Goal: Information Seeking & Learning: Learn about a topic

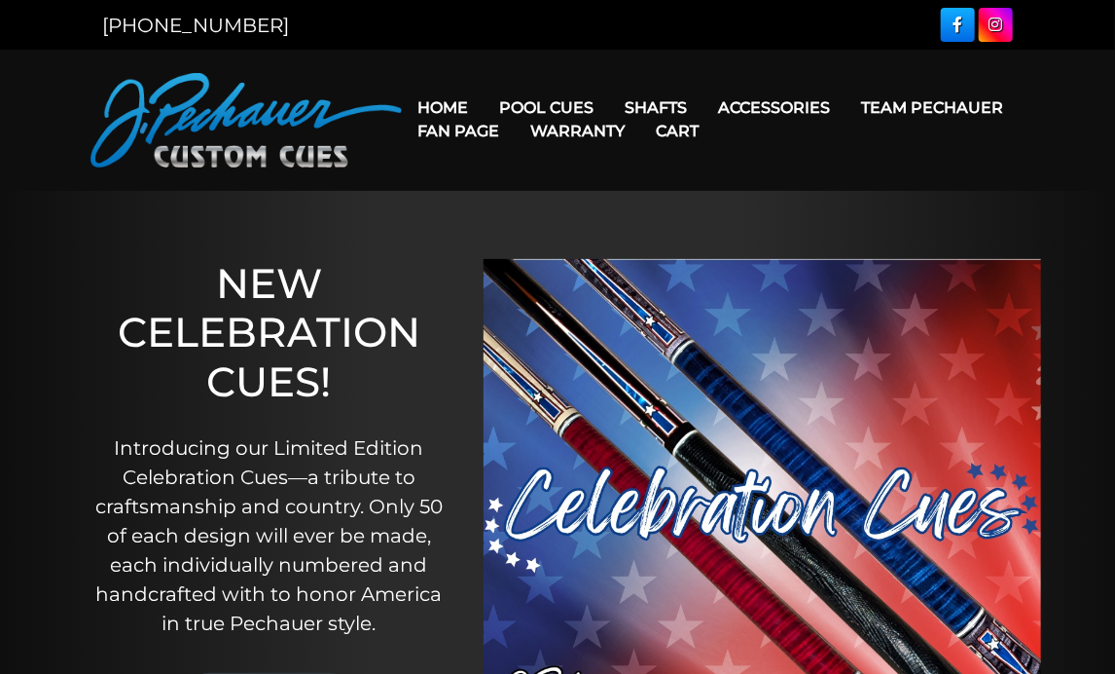
click at [569, 107] on link "Warranty" at bounding box center [578, 131] width 126 height 50
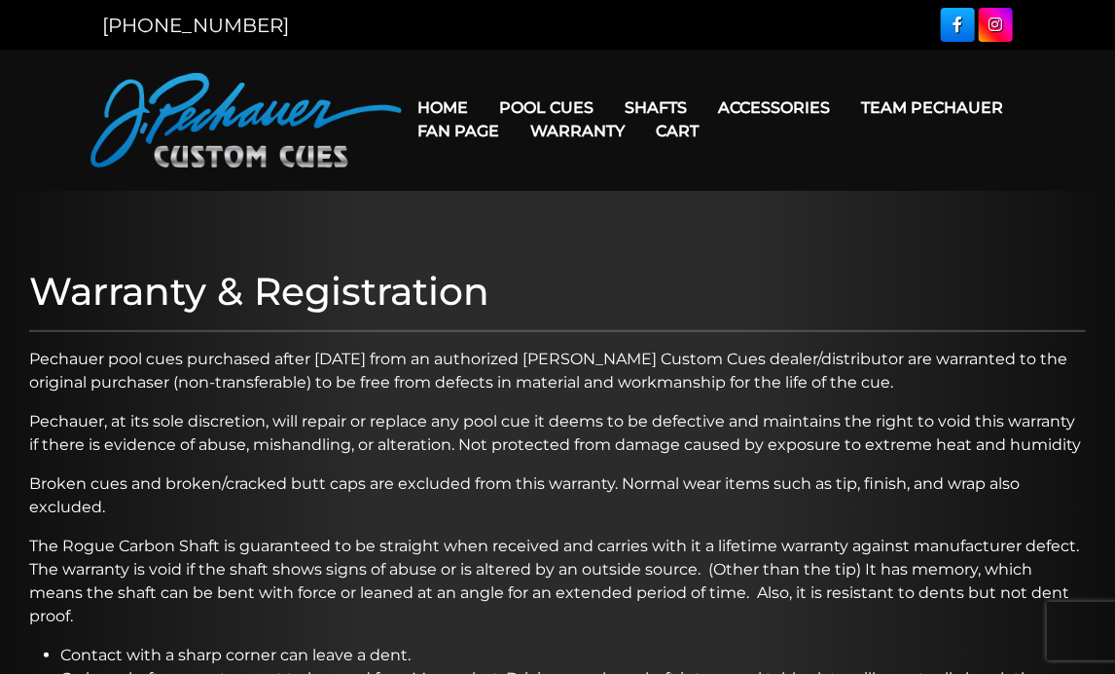
click at [447, 101] on link "Home" at bounding box center [443, 108] width 82 height 50
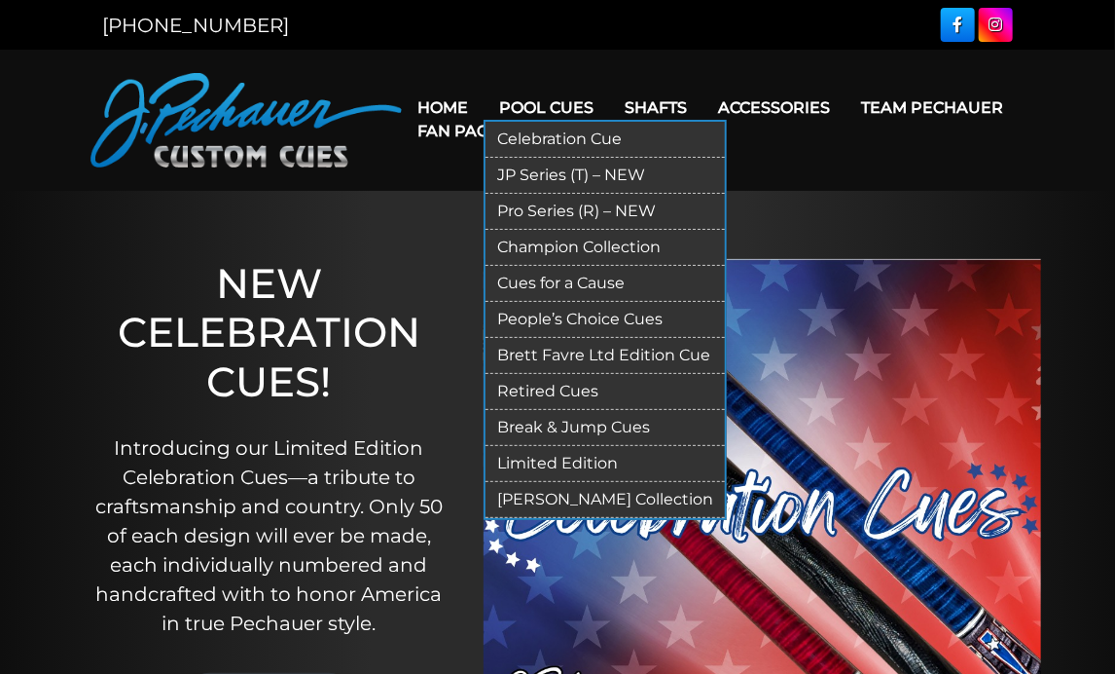
click at [568, 391] on link "Retired Cues" at bounding box center [605, 392] width 239 height 36
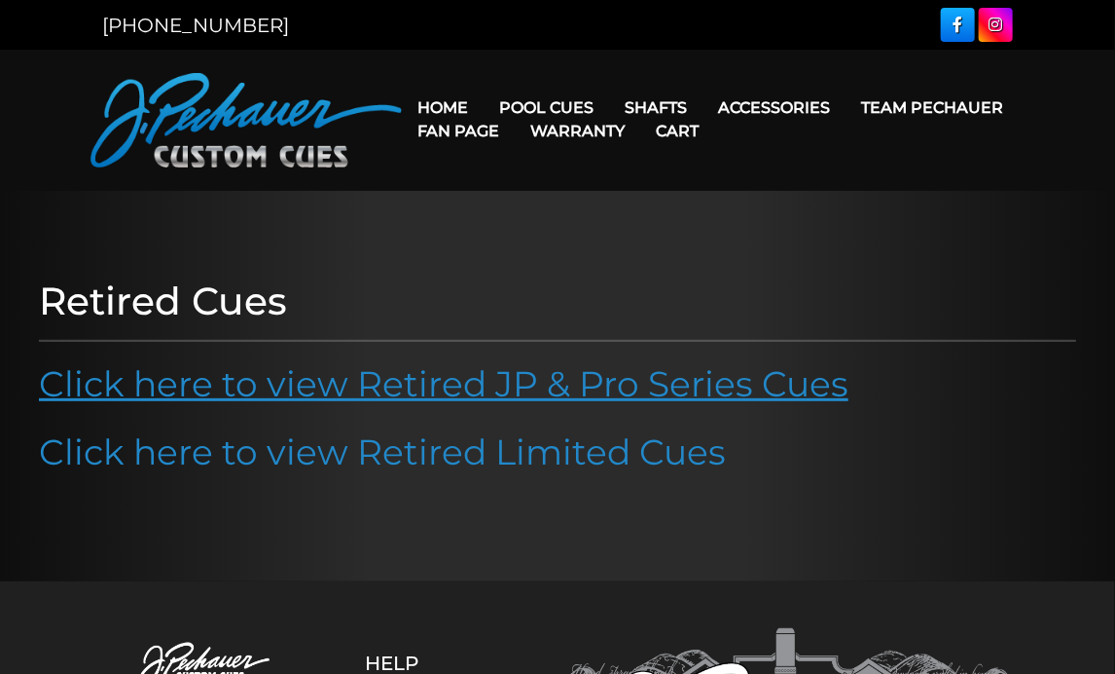
click at [537, 382] on link "Click here to view Retired JP & Pro Series Cues" at bounding box center [444, 383] width 810 height 43
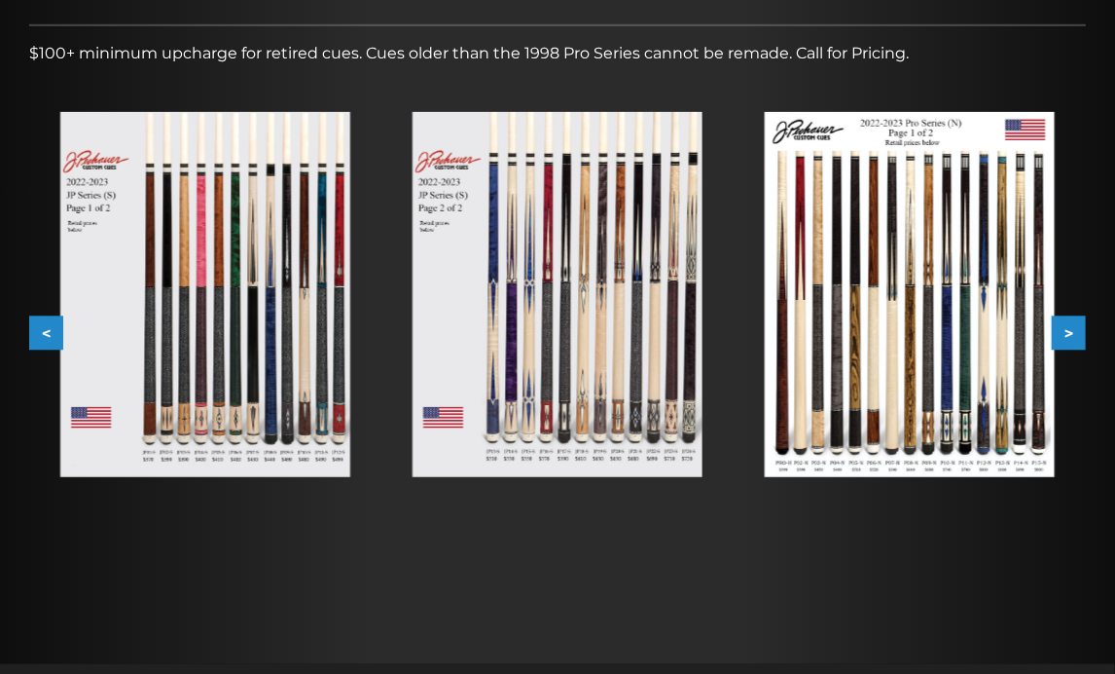
scroll to position [305, 0]
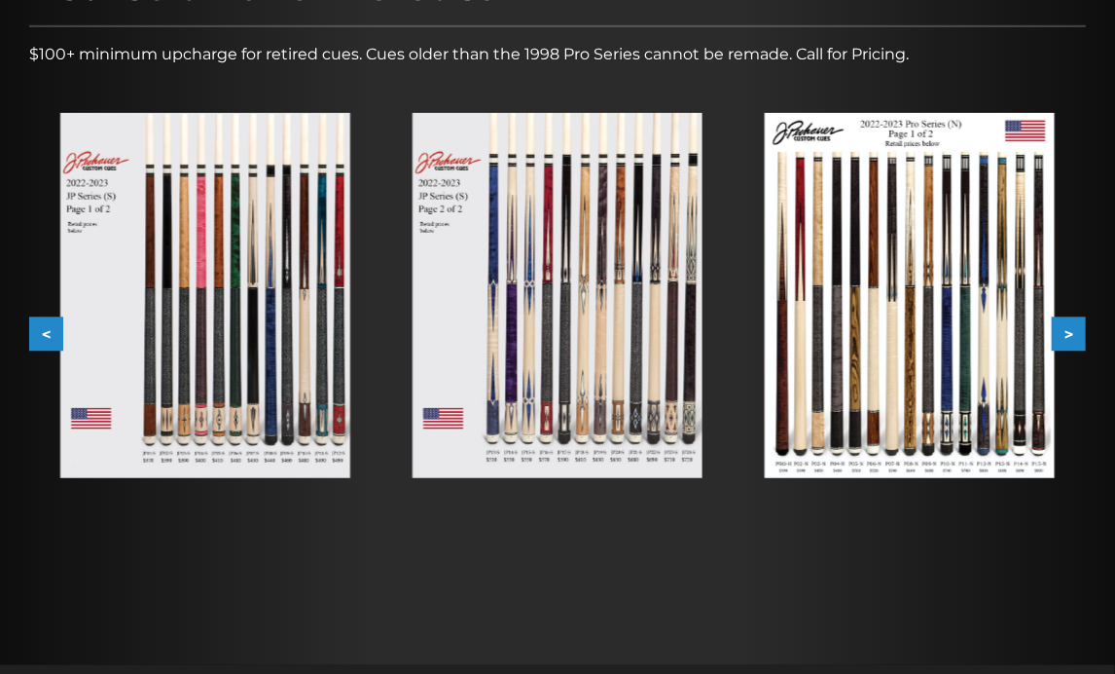
click at [565, 298] on img at bounding box center [558, 295] width 290 height 365
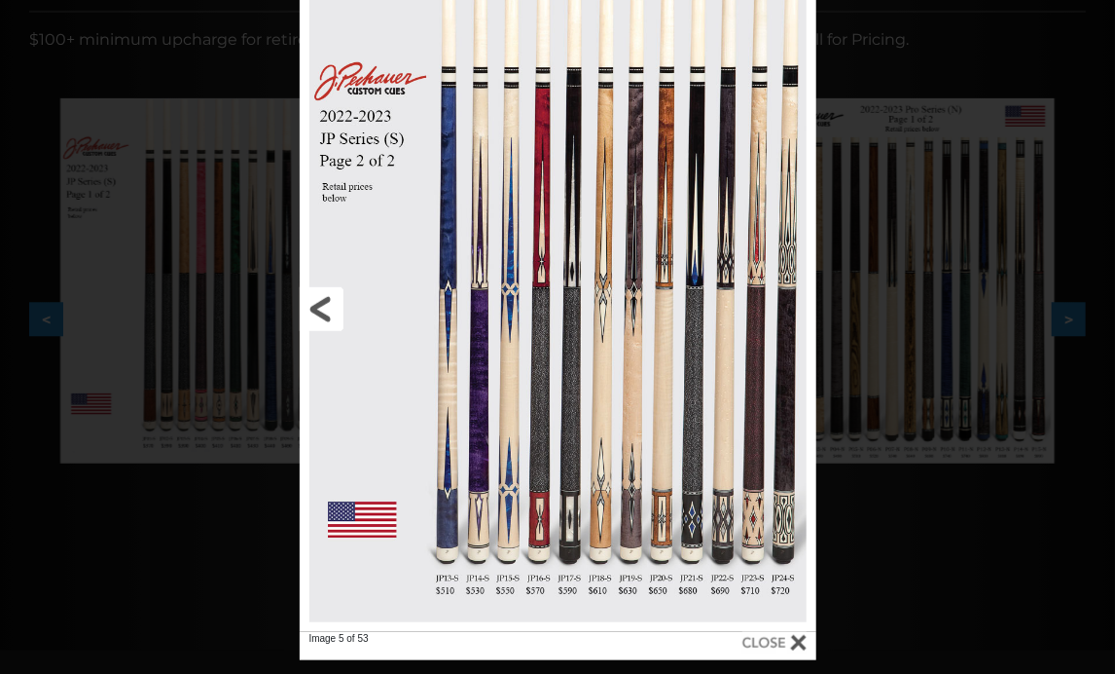
scroll to position [315, 0]
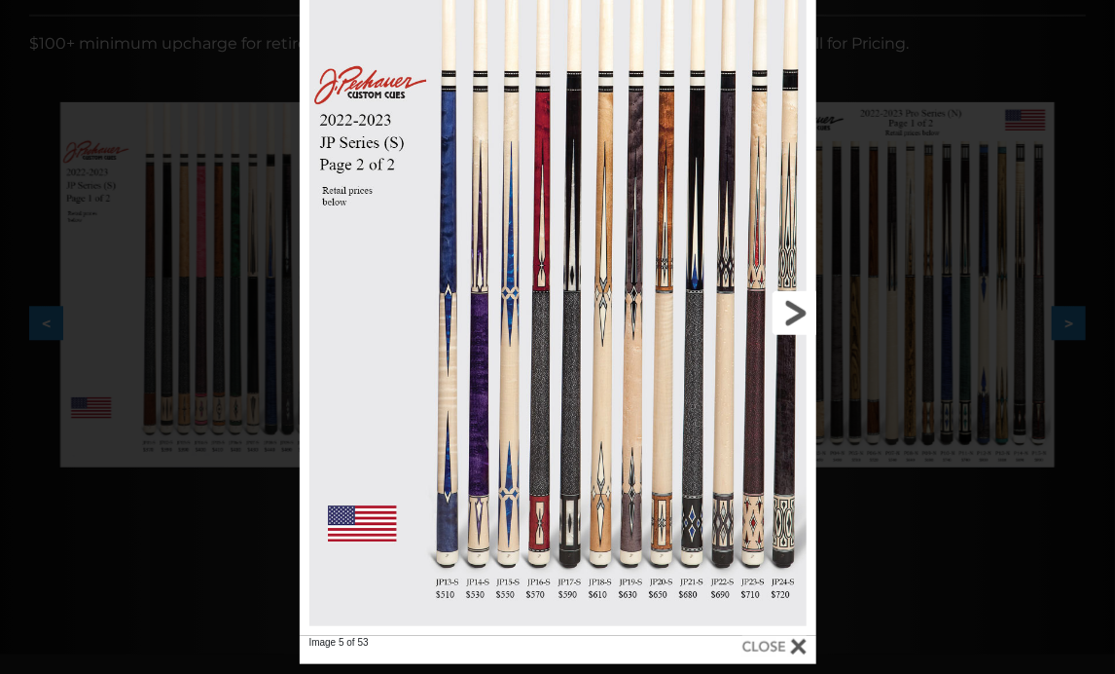
click at [783, 516] on link at bounding box center [700, 312] width 233 height 645
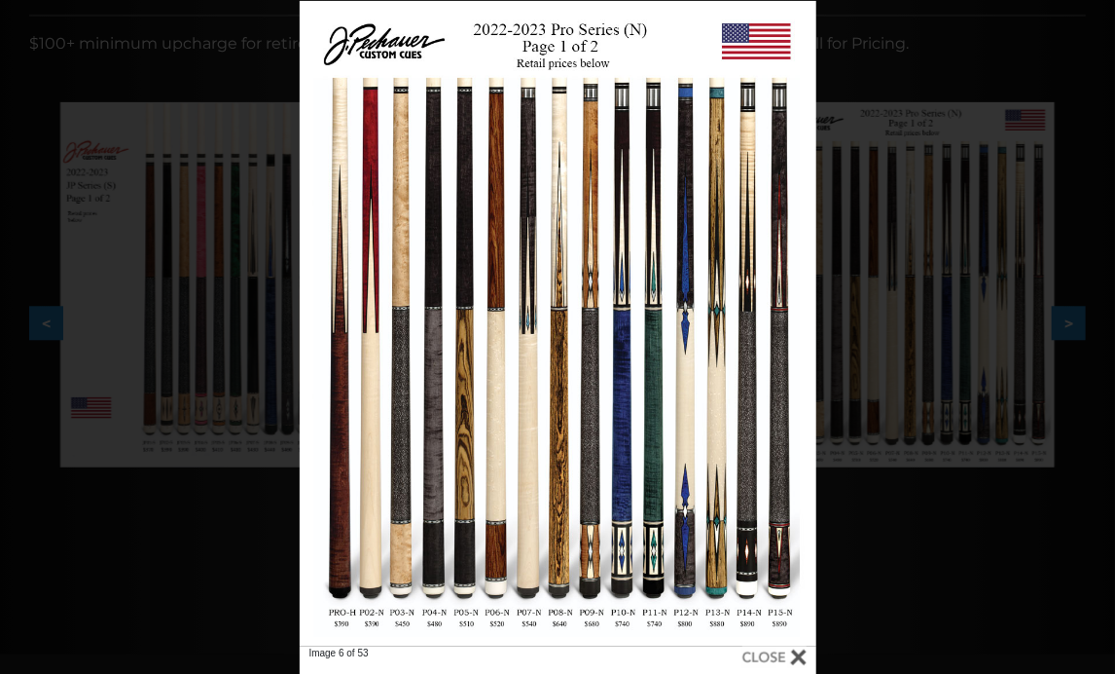
click at [799, 657] on div at bounding box center [775, 656] width 64 height 21
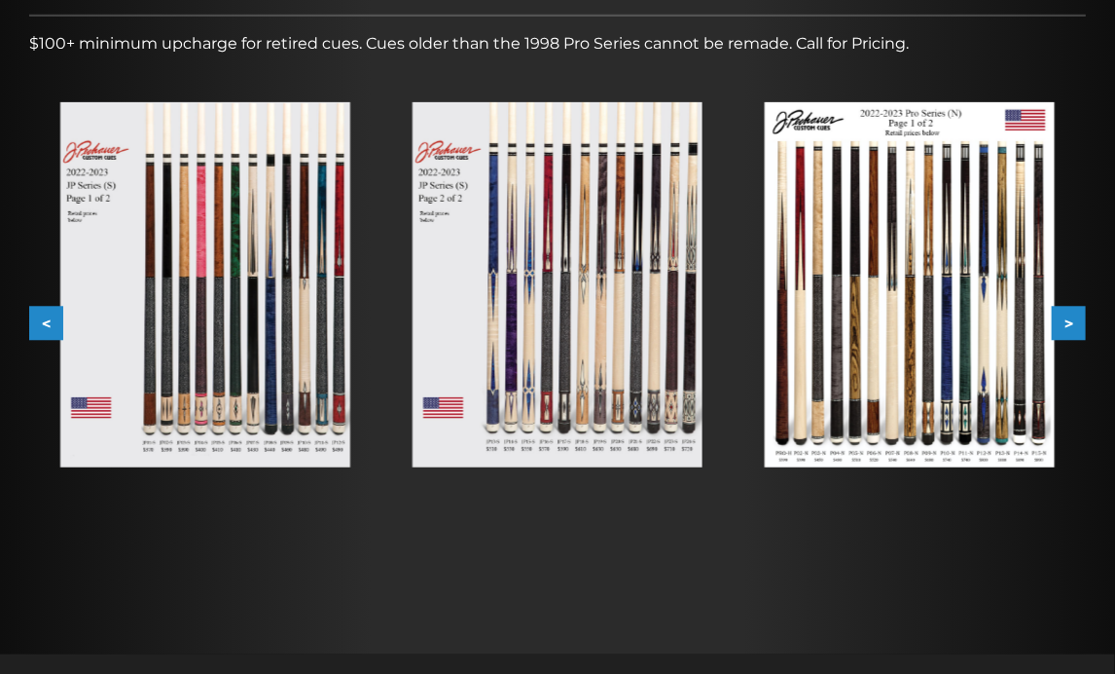
click at [253, 434] on img at bounding box center [205, 284] width 290 height 365
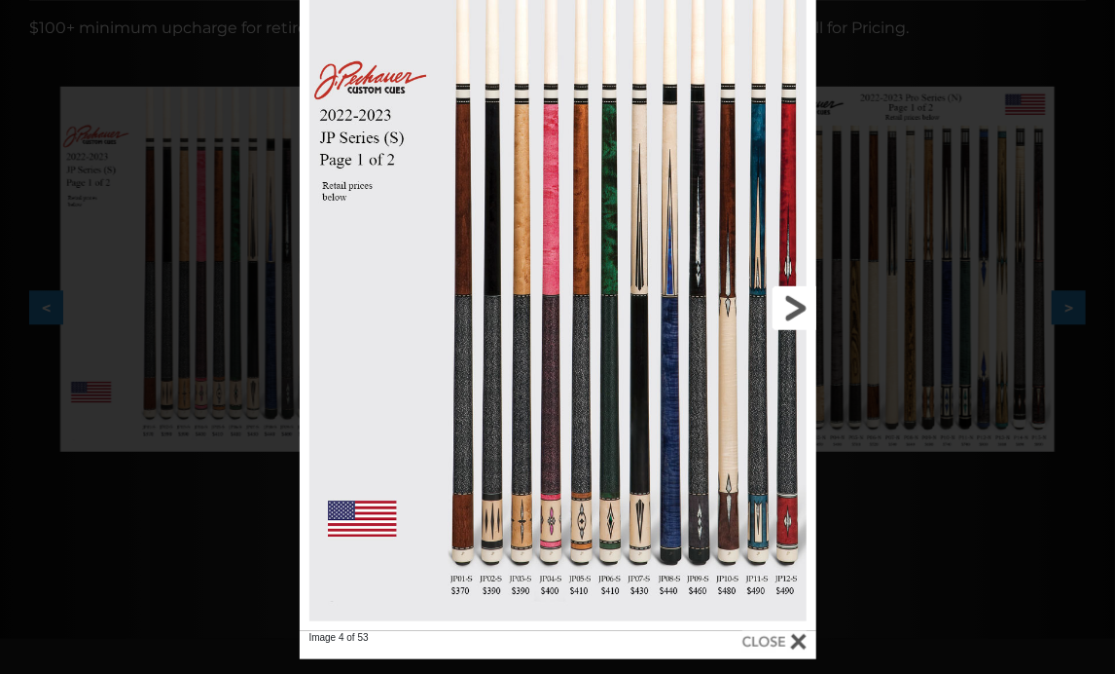
scroll to position [331, 0]
click at [759, 463] on link at bounding box center [700, 307] width 233 height 645
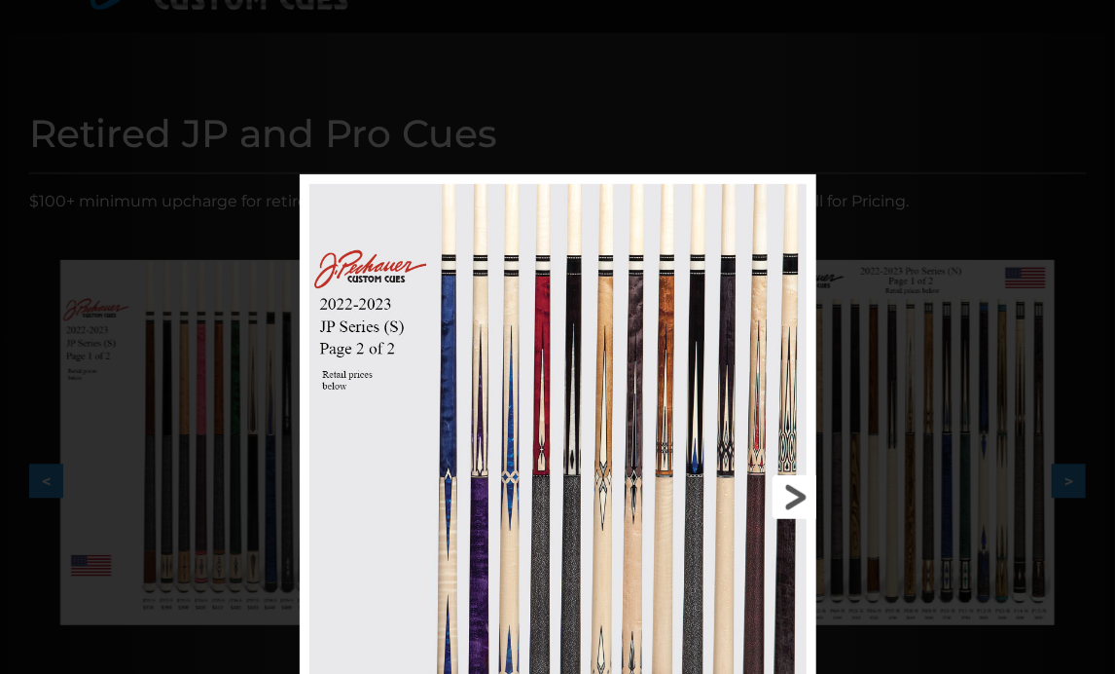
scroll to position [142, 0]
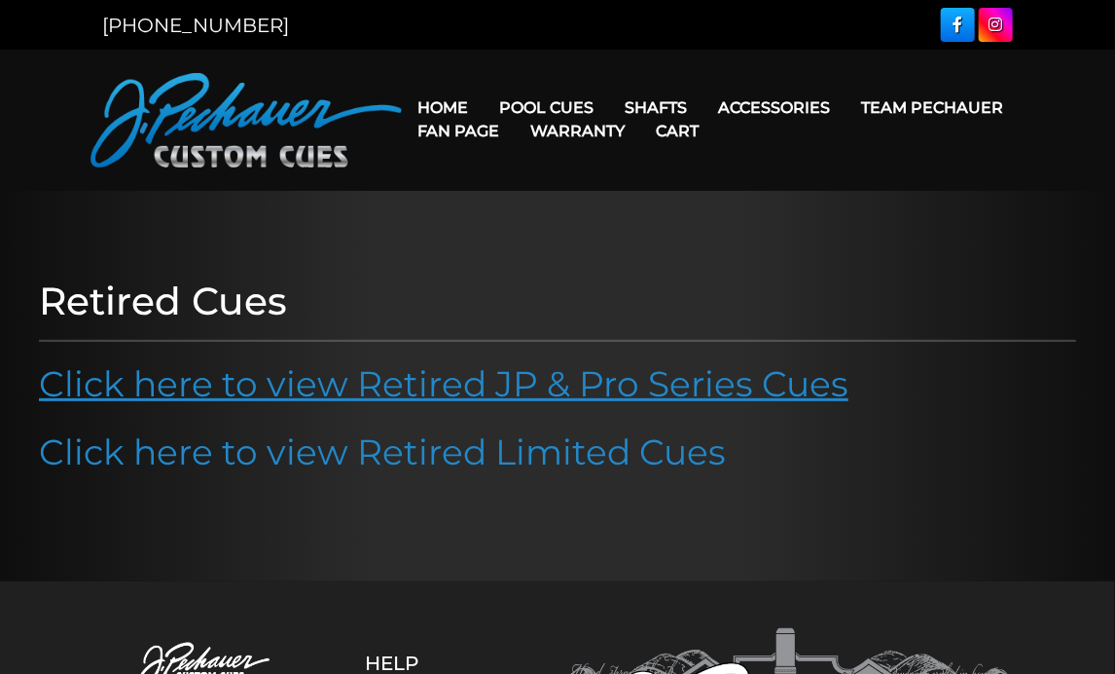
click at [506, 387] on link "Click here to view Retired JP & Pro Series Cues" at bounding box center [444, 383] width 810 height 43
click at [512, 379] on link "Click here to view Retired JP & Pro Series Cues" at bounding box center [444, 383] width 810 height 43
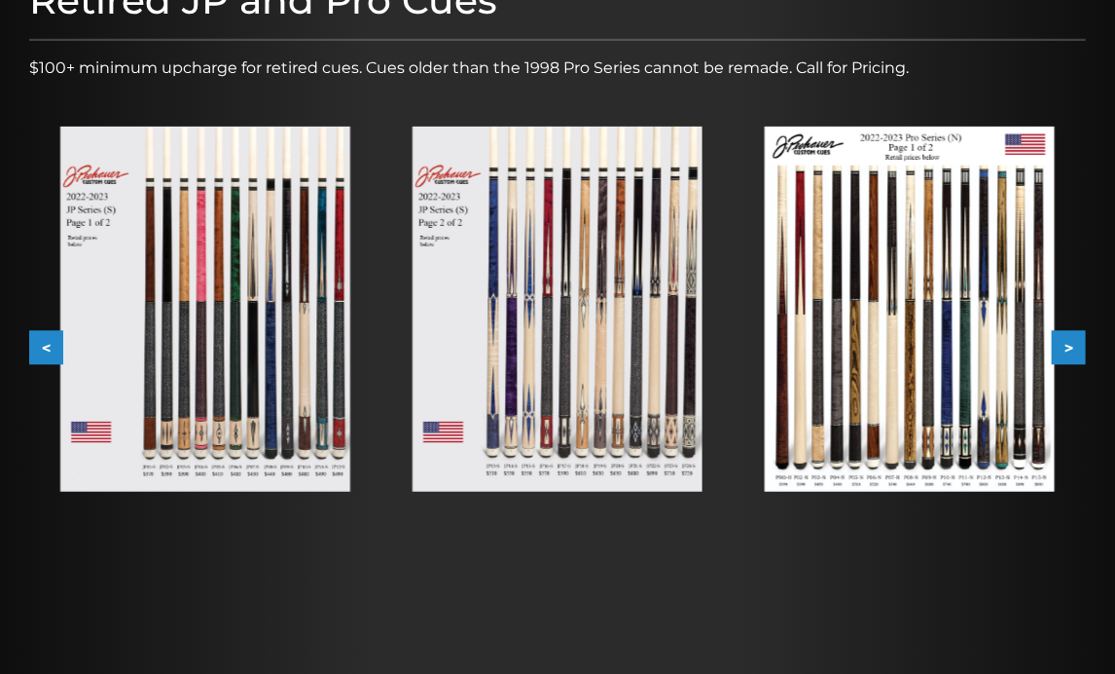
scroll to position [293, 0]
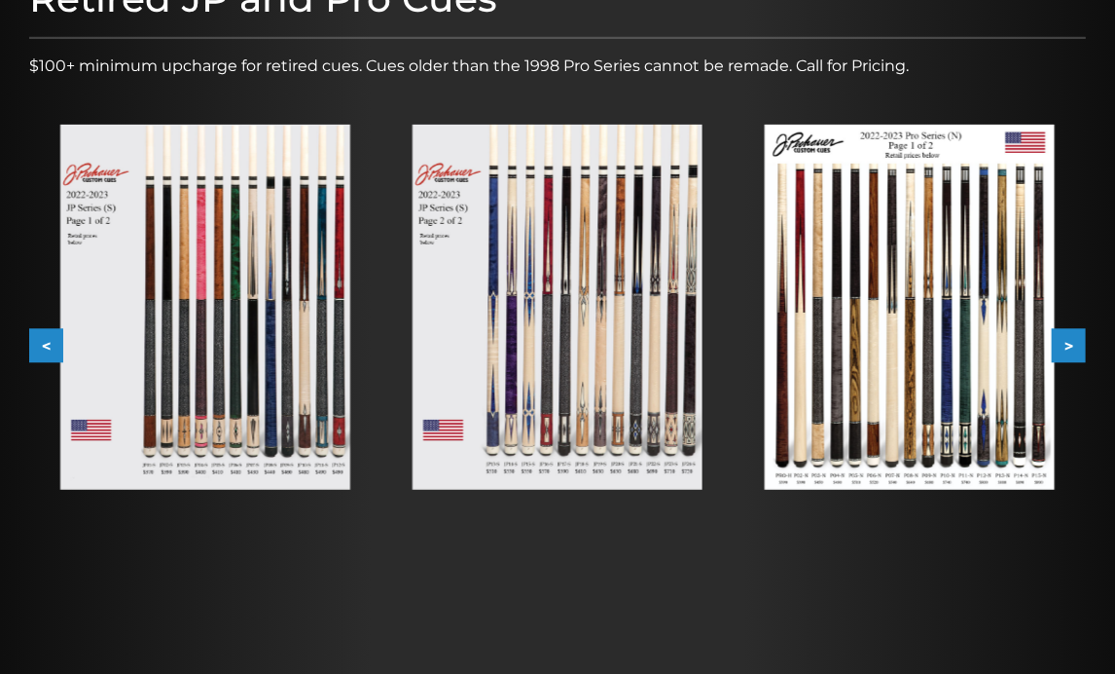
click at [565, 403] on img at bounding box center [558, 307] width 290 height 365
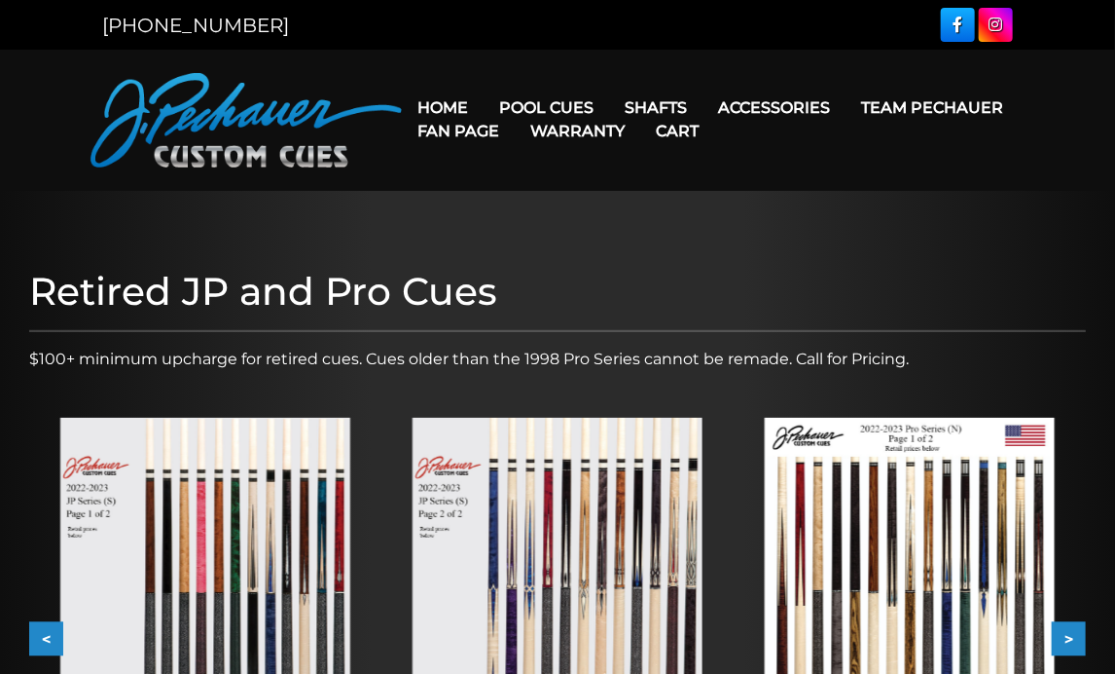
click at [276, 489] on img at bounding box center [205, 600] width 290 height 365
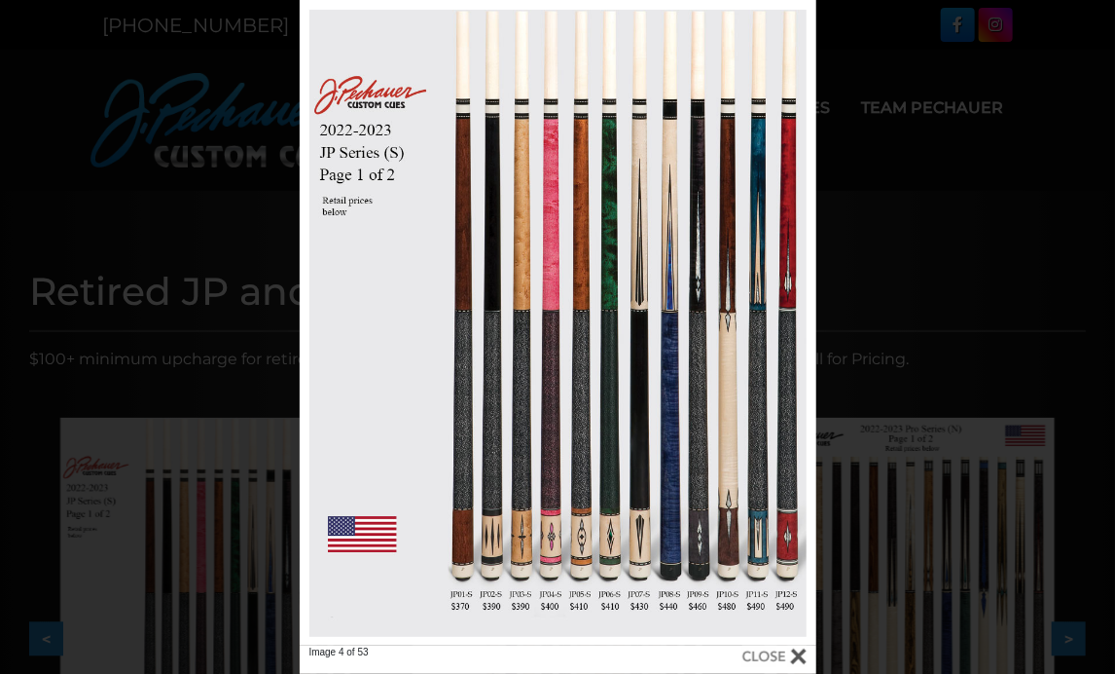
click at [794, 657] on div at bounding box center [775, 655] width 64 height 21
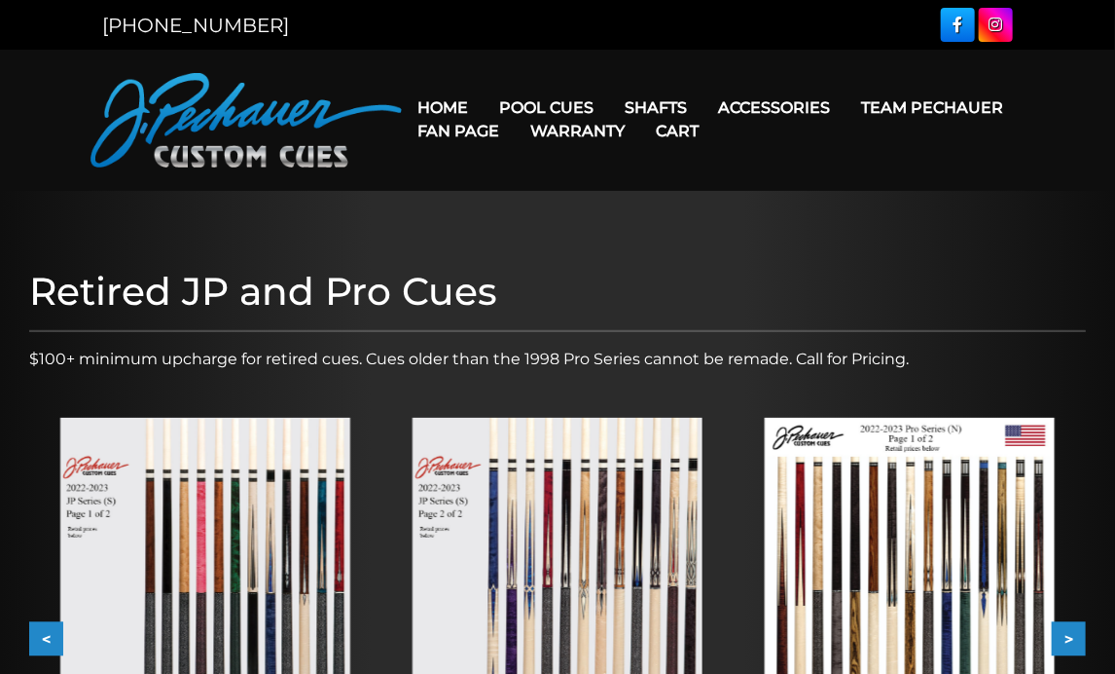
click at [880, 497] on img at bounding box center [910, 600] width 290 height 365
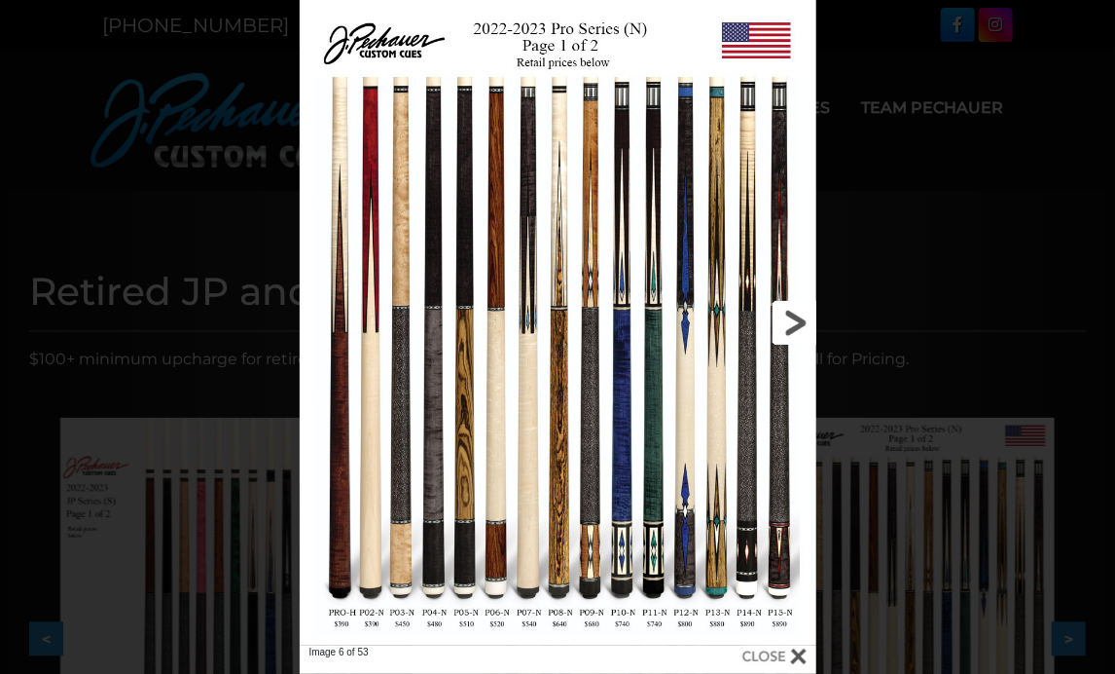
click at [702, 299] on link at bounding box center [700, 322] width 233 height 645
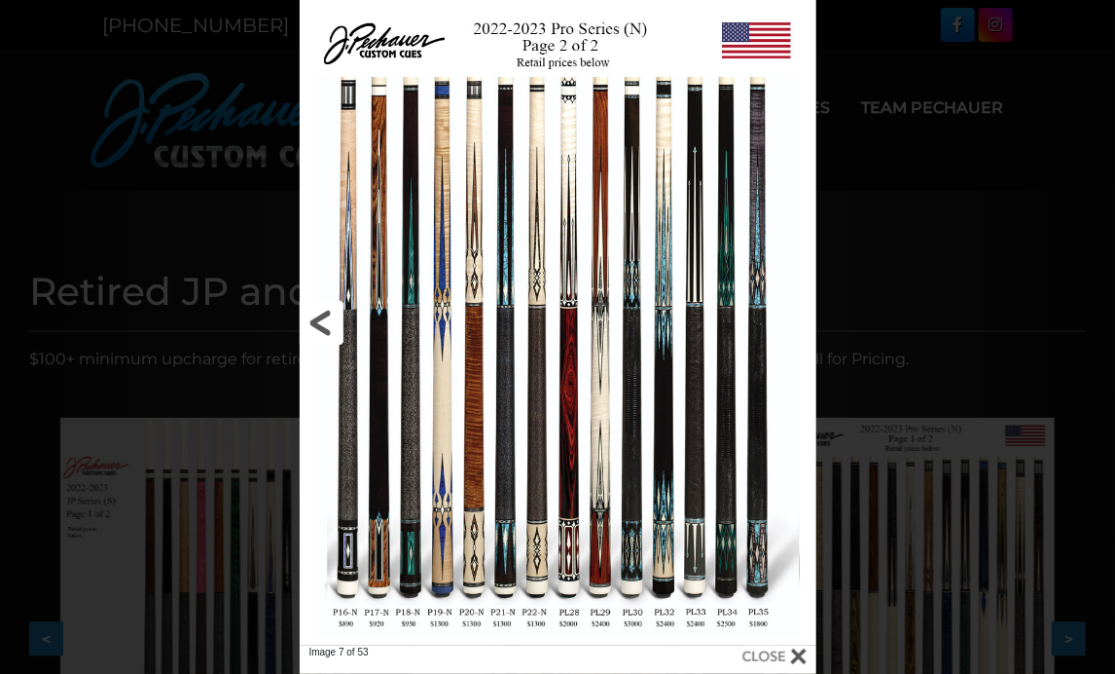
click at [315, 319] on link at bounding box center [416, 322] width 233 height 645
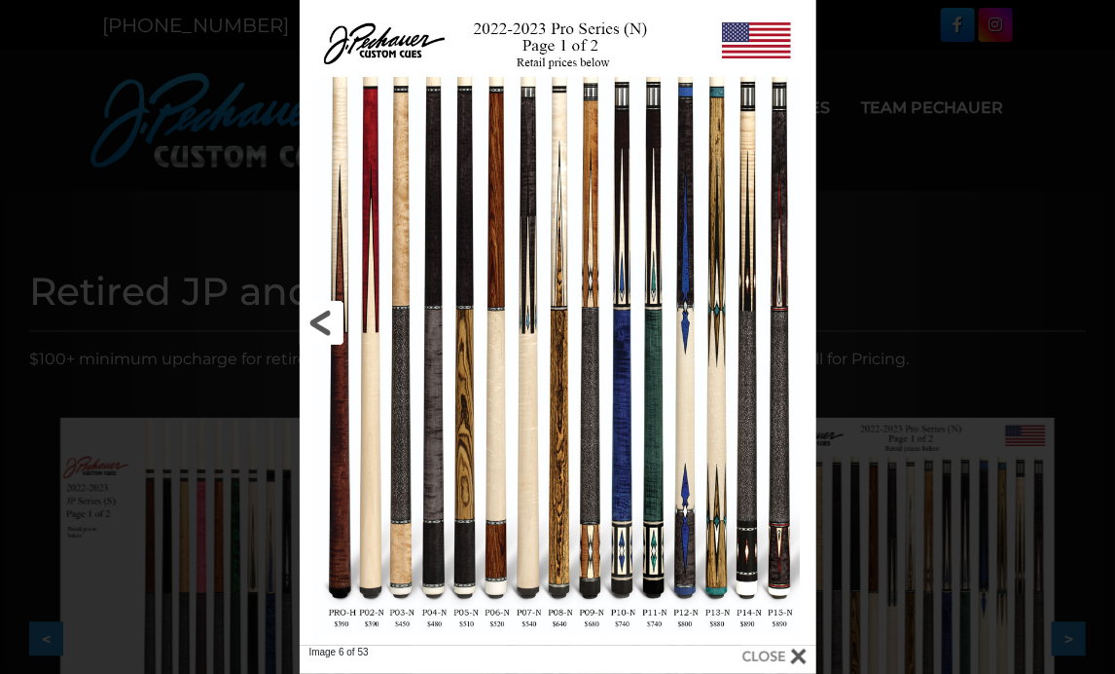
click at [518, 287] on link at bounding box center [416, 322] width 233 height 645
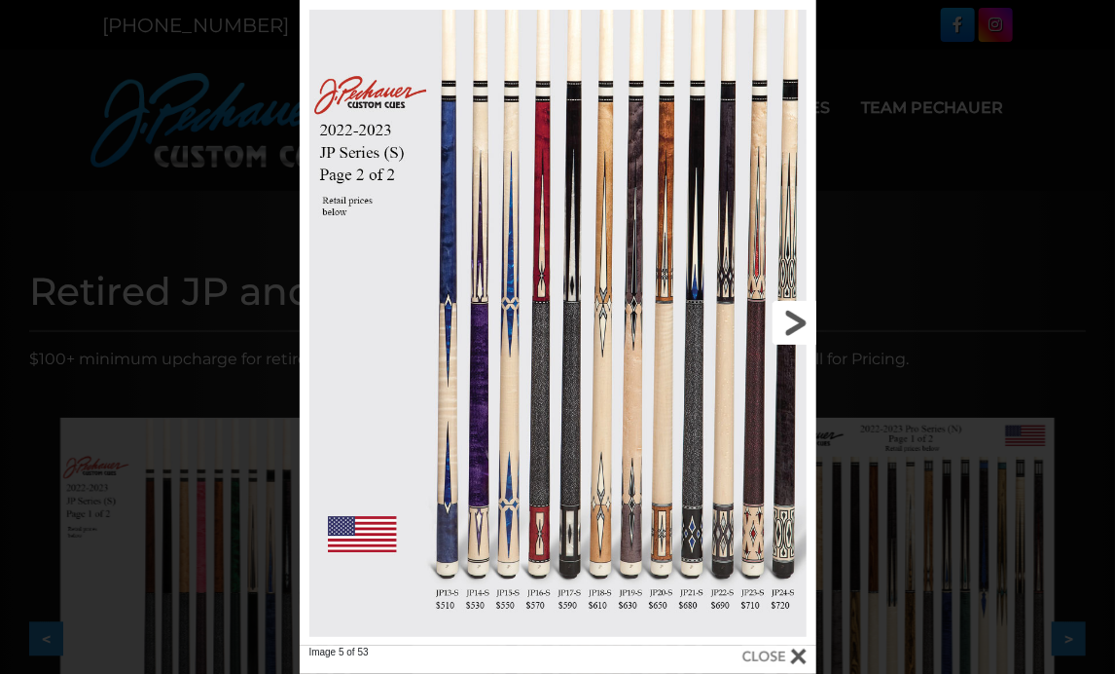
click at [791, 314] on link at bounding box center [700, 322] width 233 height 645
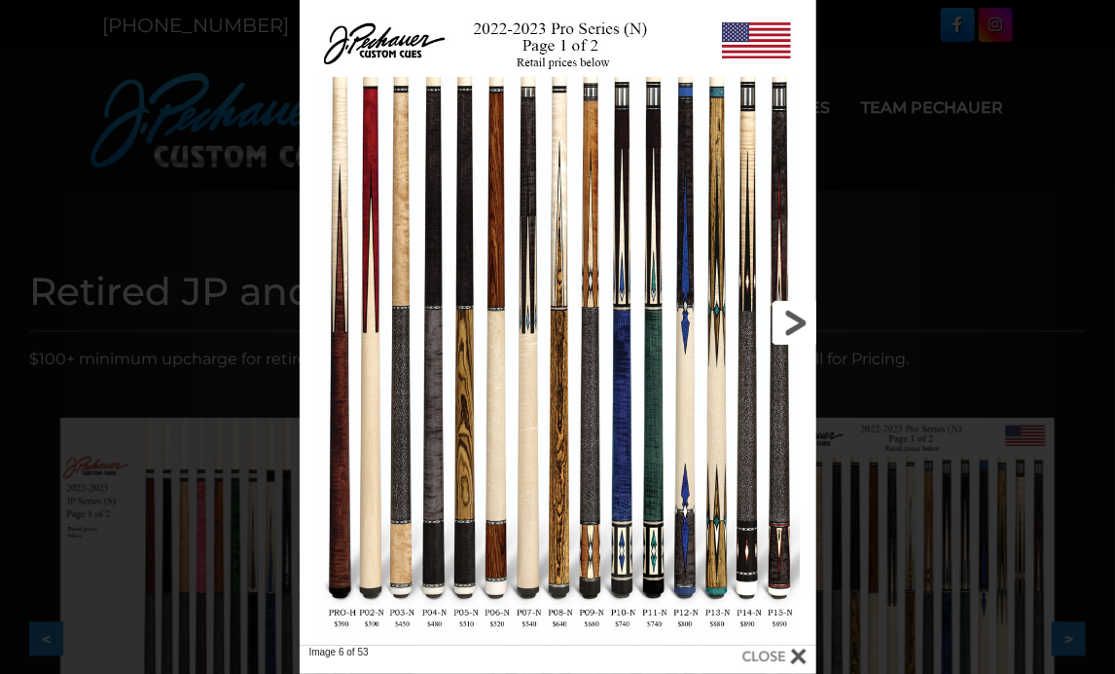
click at [791, 322] on link at bounding box center [700, 322] width 233 height 645
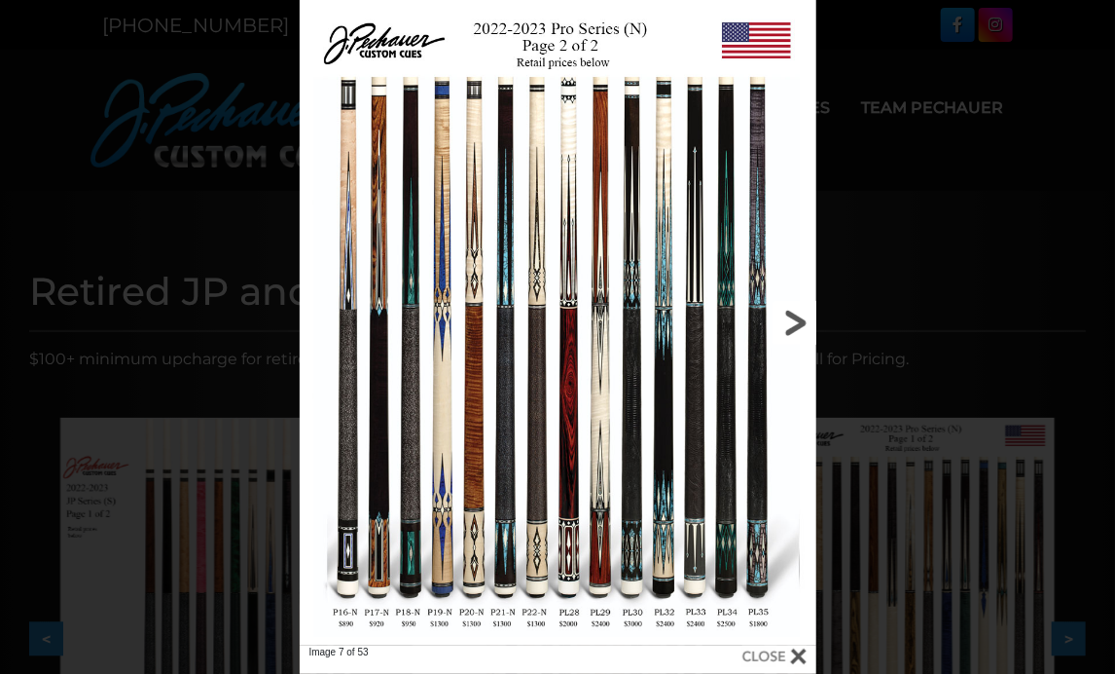
click at [601, 319] on link at bounding box center [700, 322] width 233 height 645
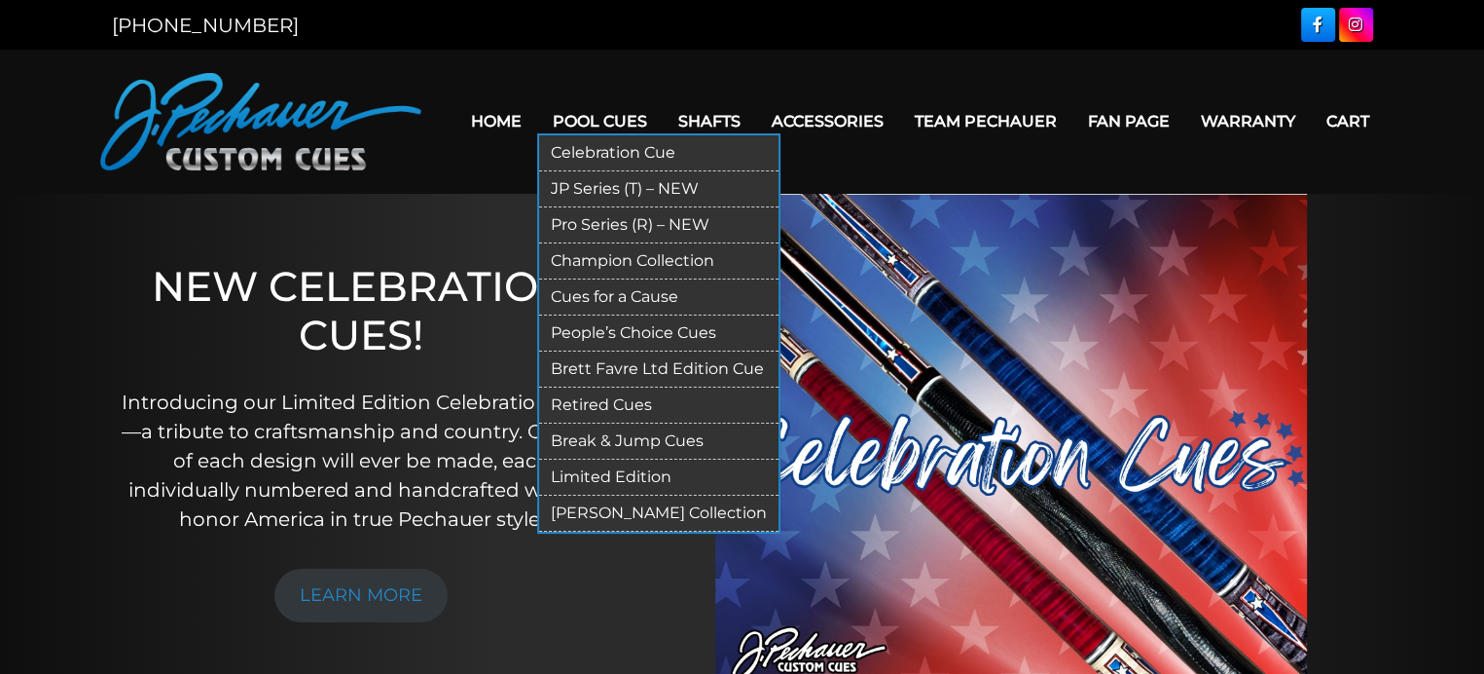
click at [608, 186] on link "JP Series (T) – NEW" at bounding box center [658, 189] width 239 height 36
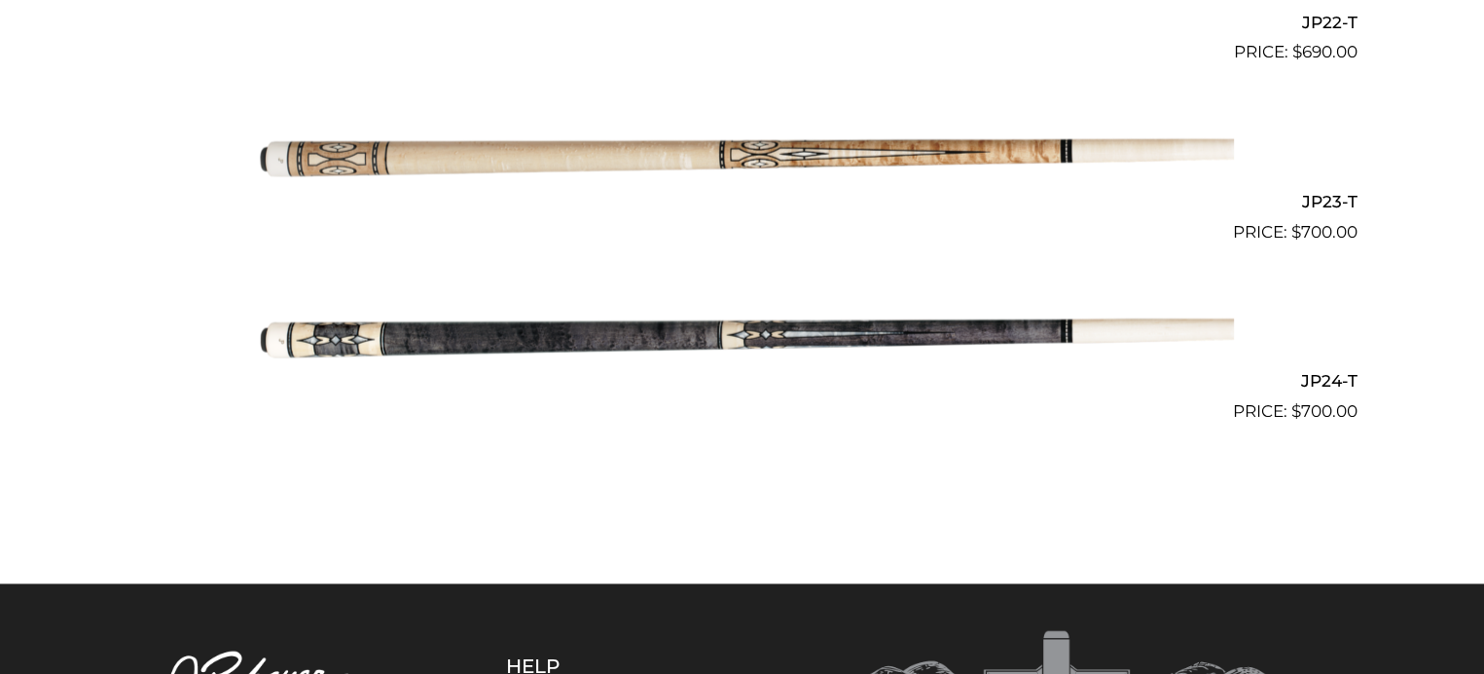
scroll to position [4505, 0]
click at [682, 339] on img at bounding box center [742, 334] width 983 height 164
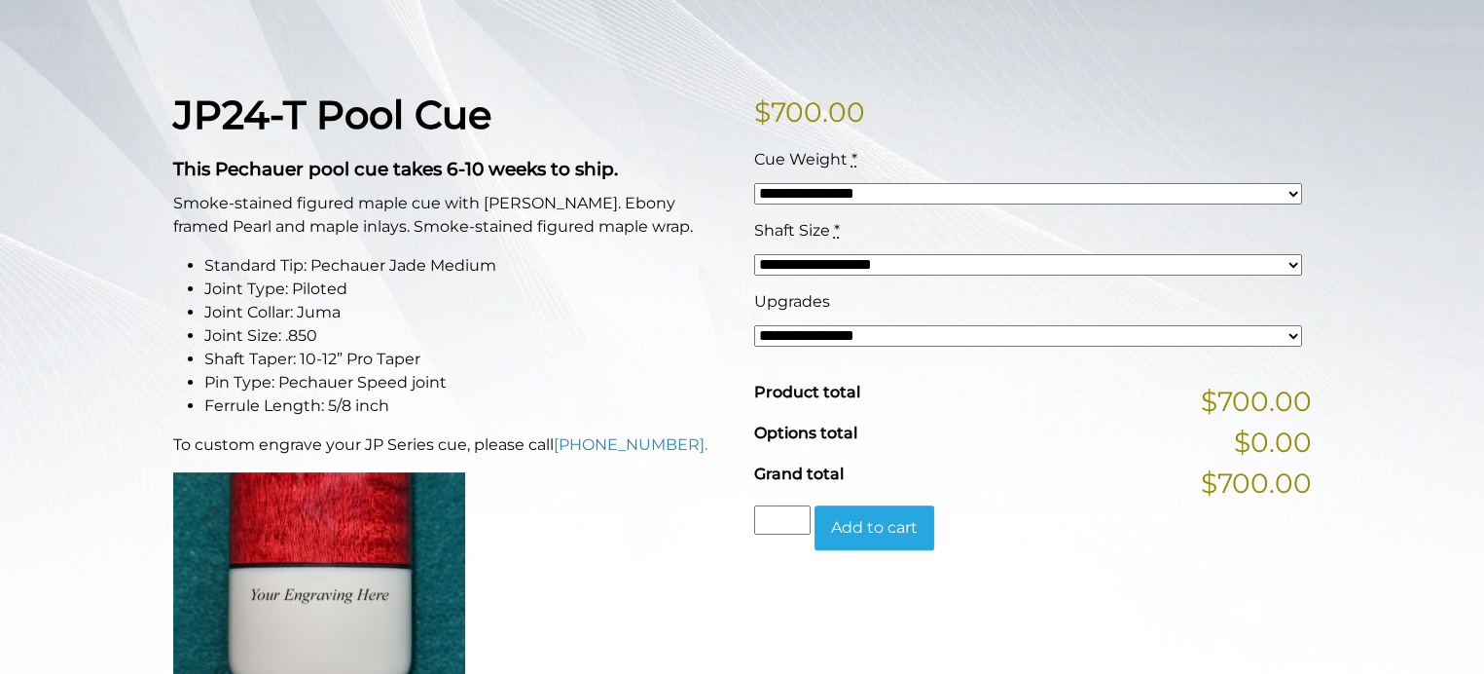
scroll to position [425, 0]
click at [915, 344] on select "**********" at bounding box center [1028, 336] width 548 height 21
select select "*****"
click at [754, 326] on select "**********" at bounding box center [1028, 336] width 548 height 21
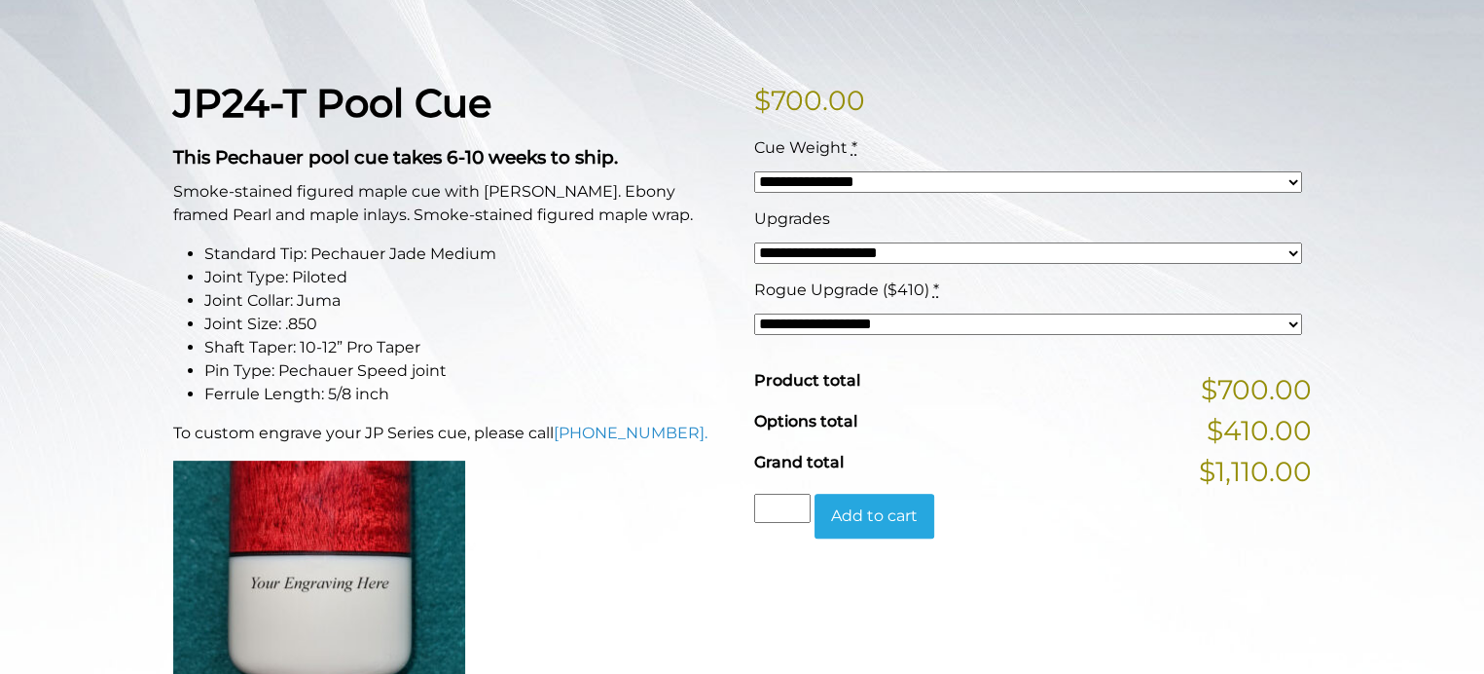
scroll to position [440, 0]
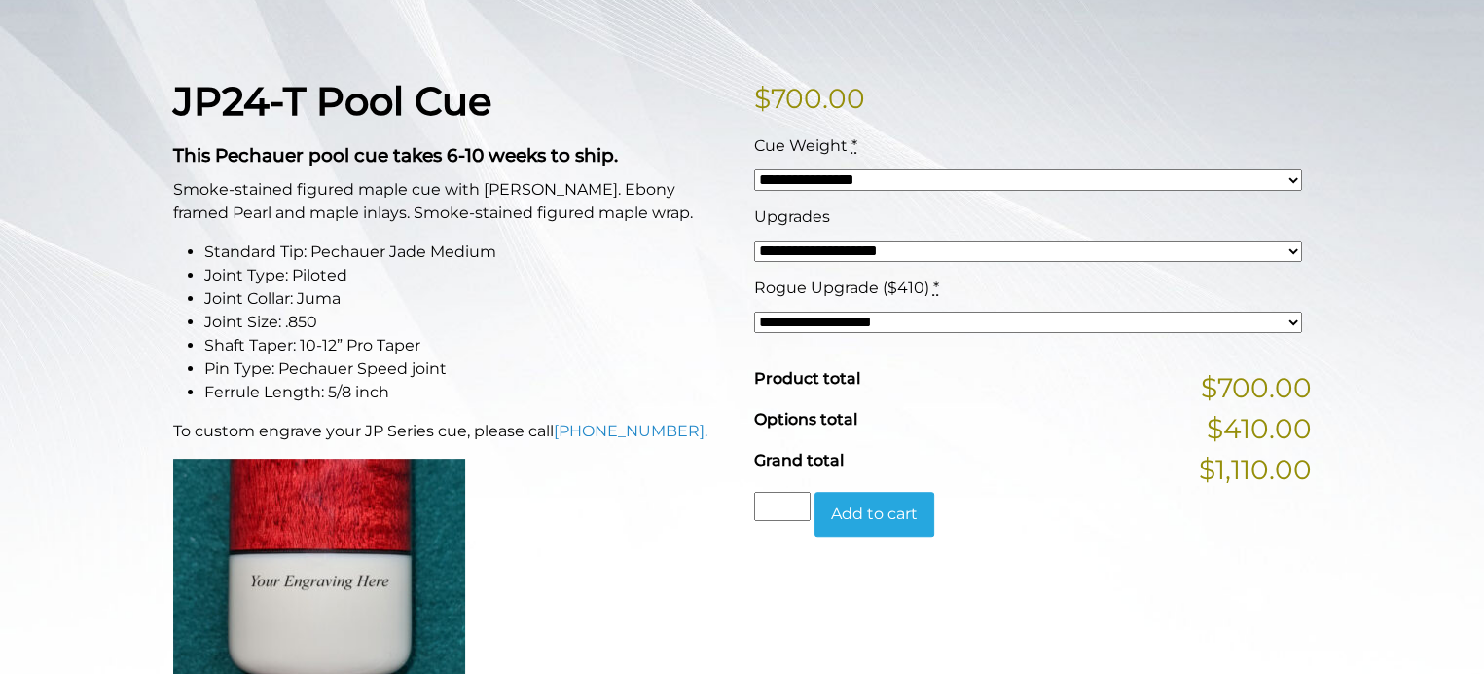
click at [978, 322] on select "**********" at bounding box center [1028, 321] width 548 height 21
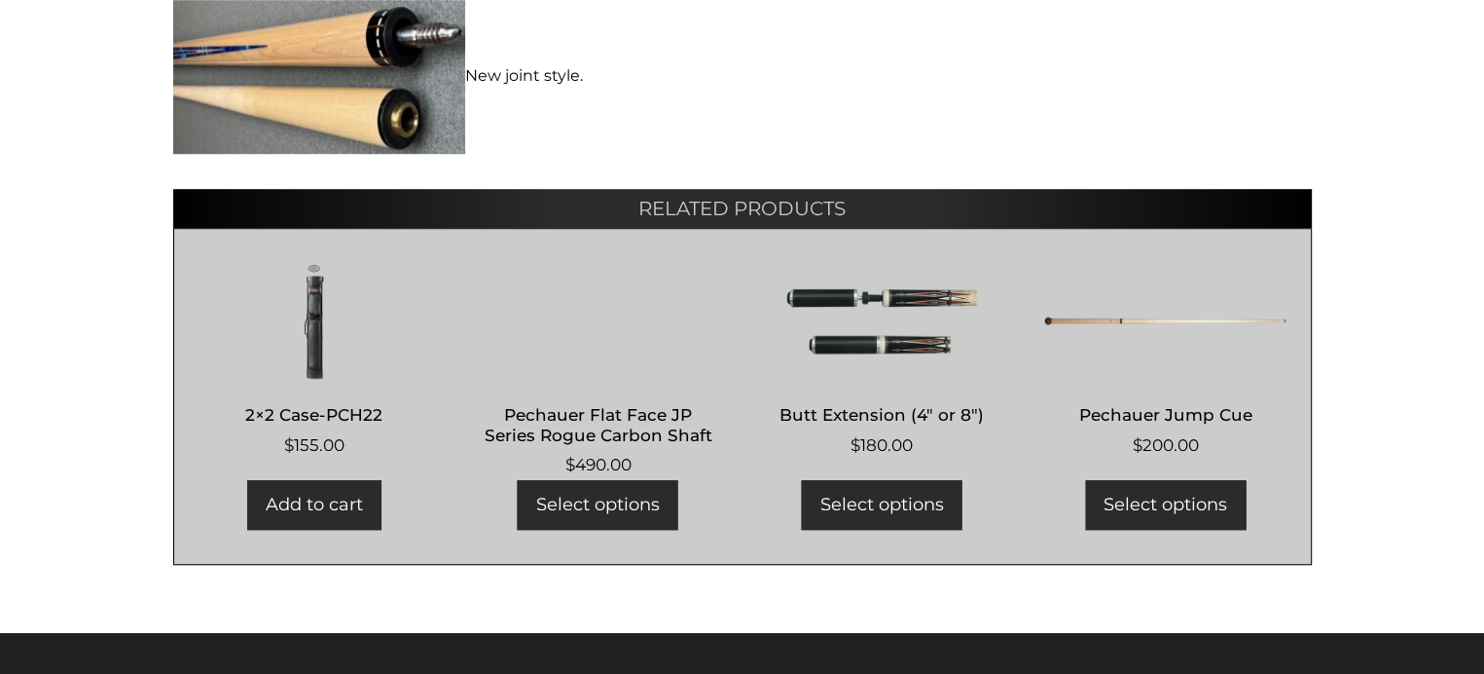
scroll to position [1330, 0]
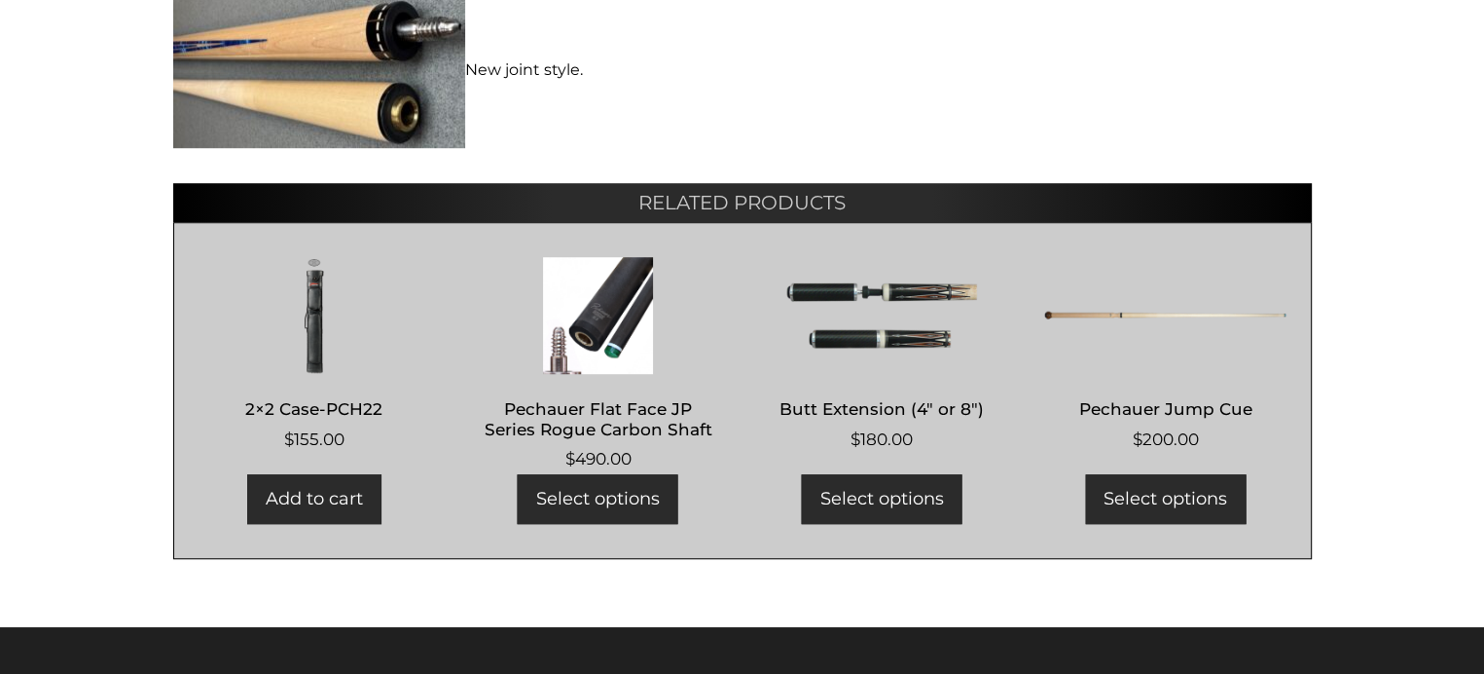
click at [1096, 313] on img at bounding box center [1165, 315] width 242 height 117
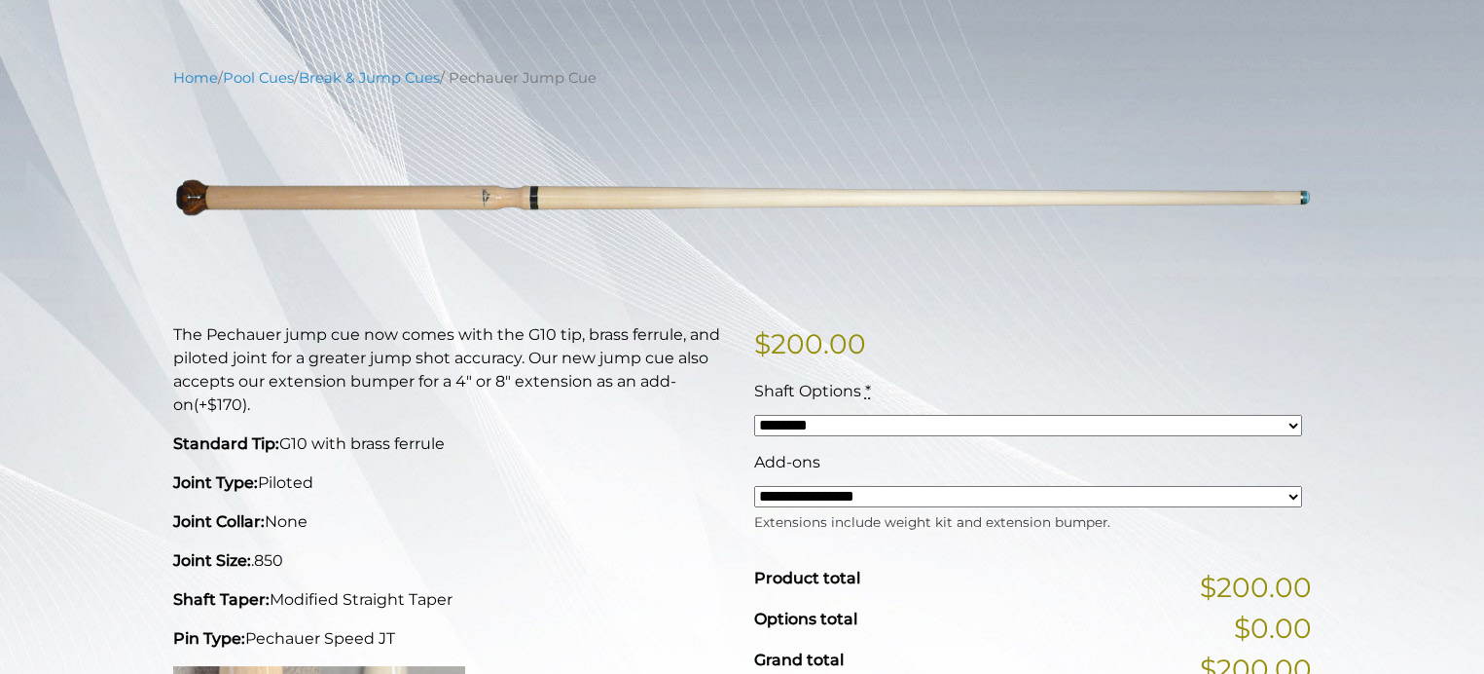
scroll to position [200, 0]
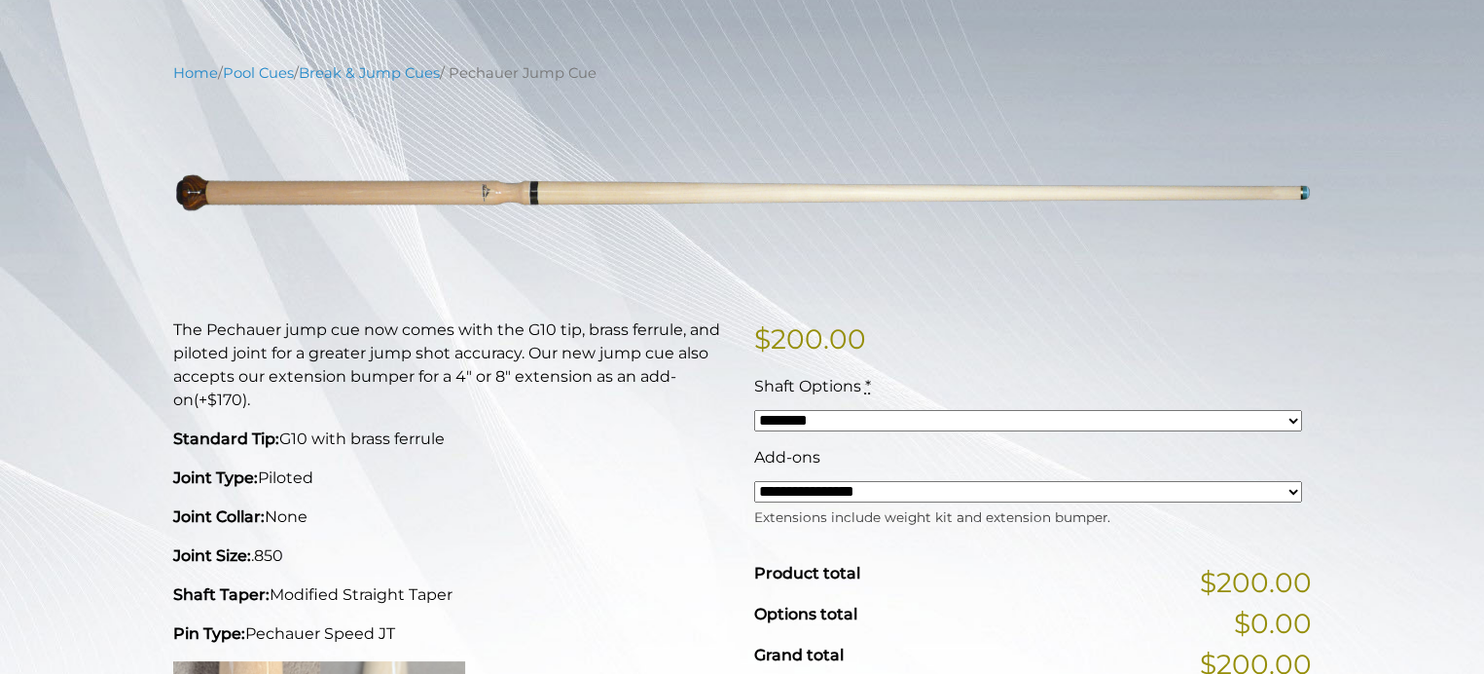
click at [1016, 417] on select "******** ******** ********" at bounding box center [1028, 420] width 548 height 21
click at [950, 490] on select "**********" at bounding box center [1028, 491] width 548 height 21
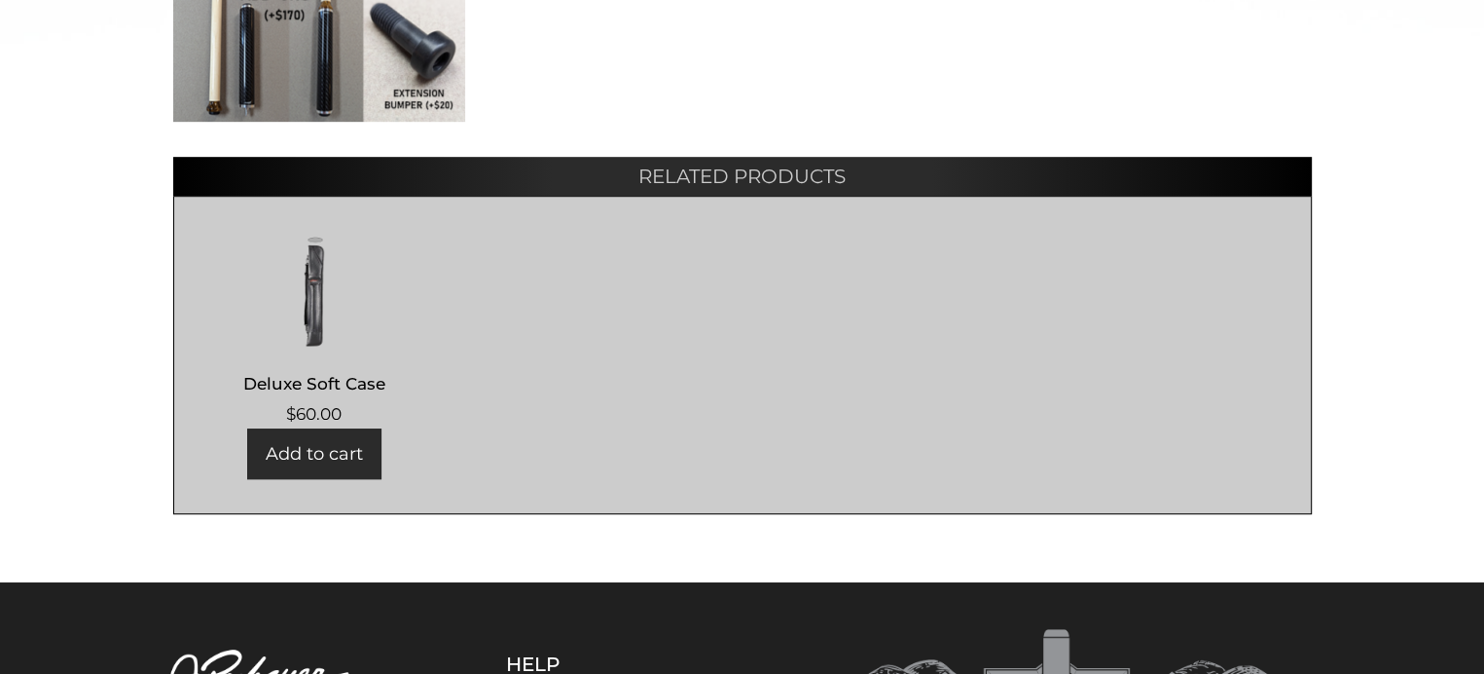
scroll to position [1090, 0]
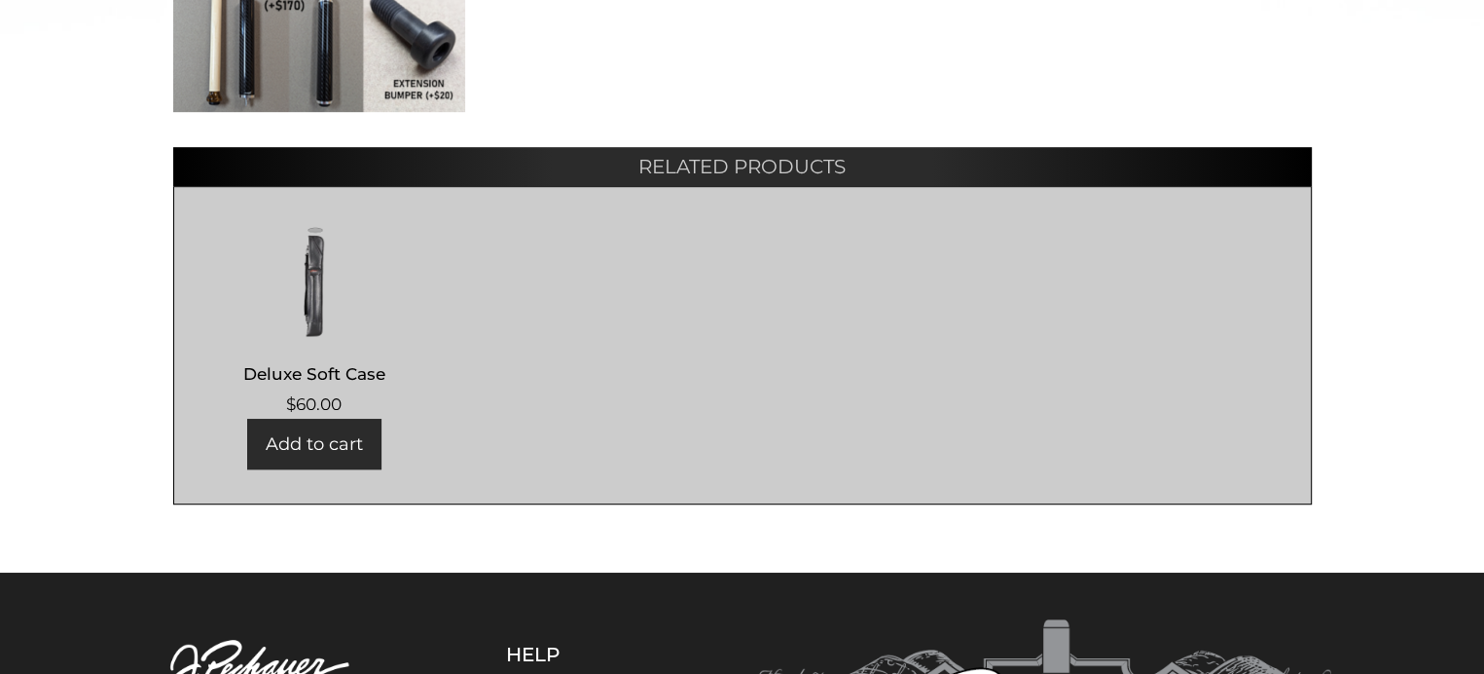
click at [319, 366] on h2 "Deluxe Soft Case" at bounding box center [315, 373] width 242 height 36
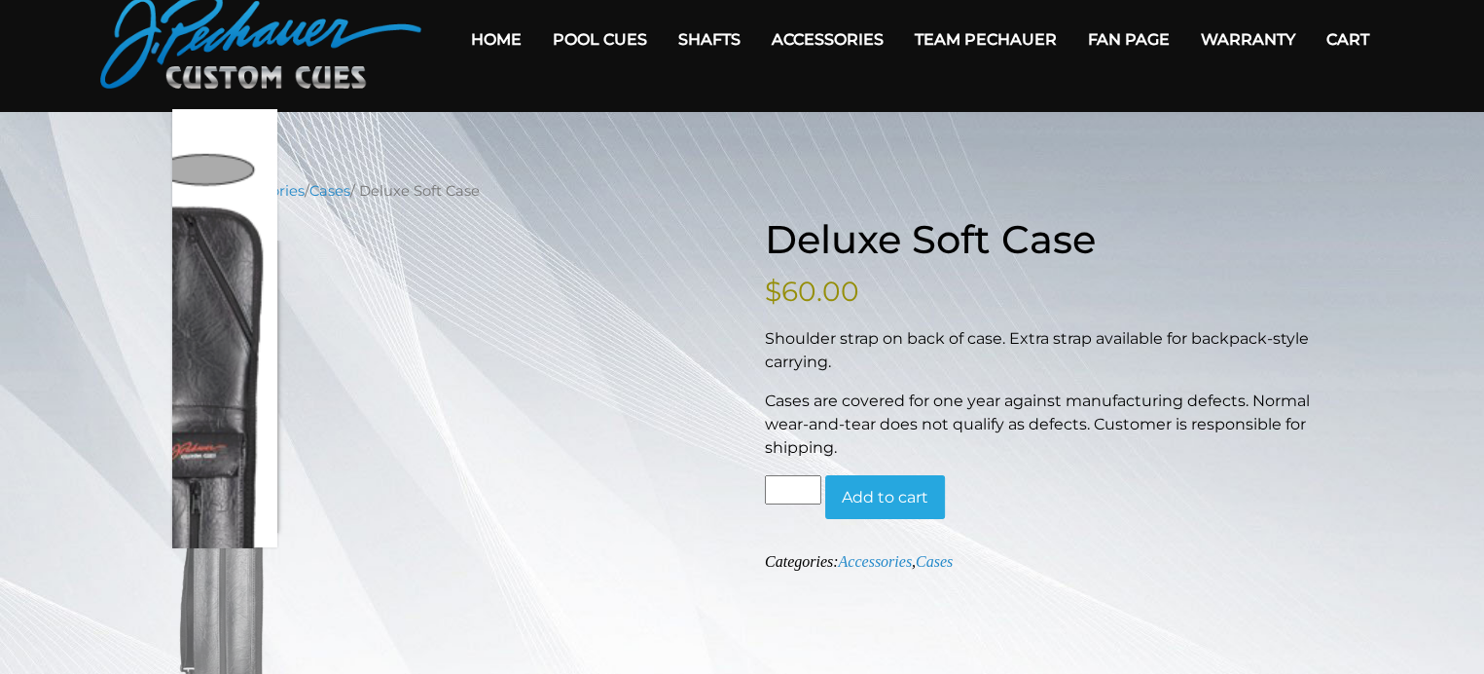
scroll to position [98, 0]
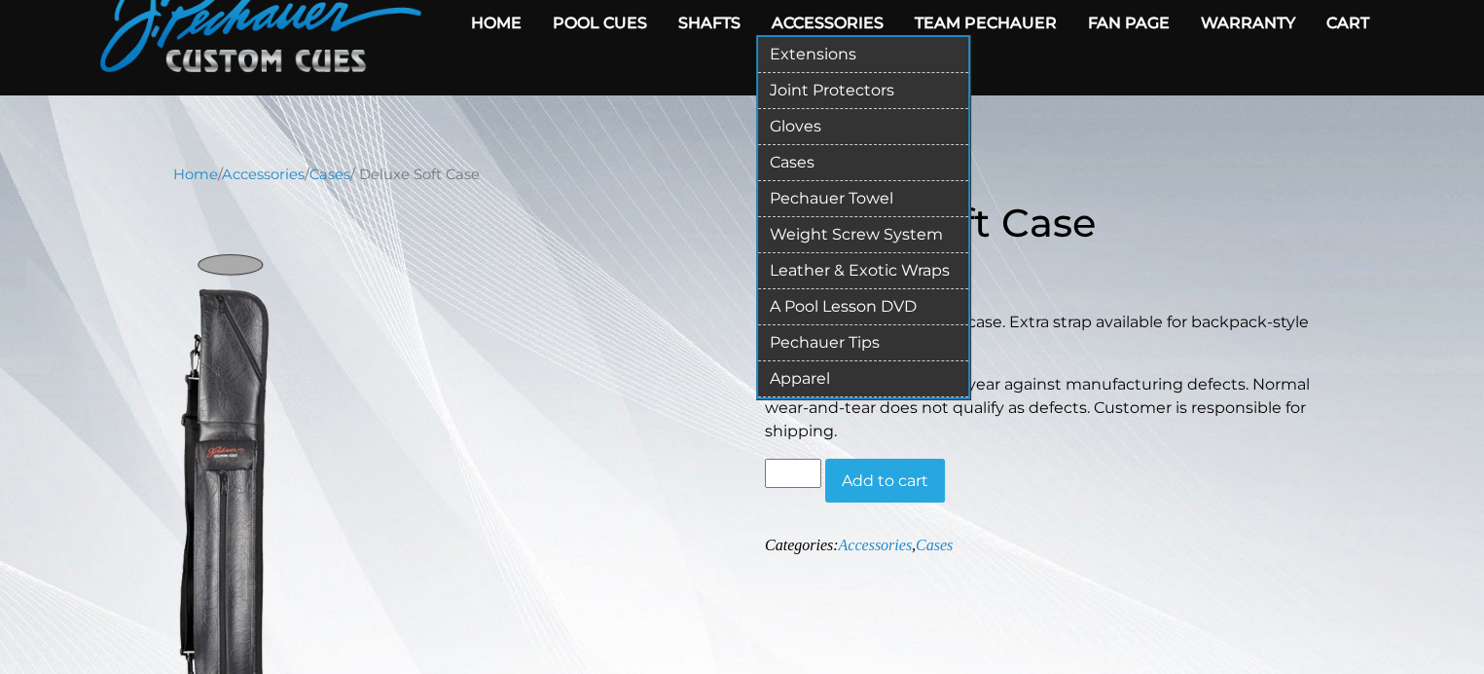
click at [822, 378] on link "Apparel" at bounding box center [863, 379] width 210 height 36
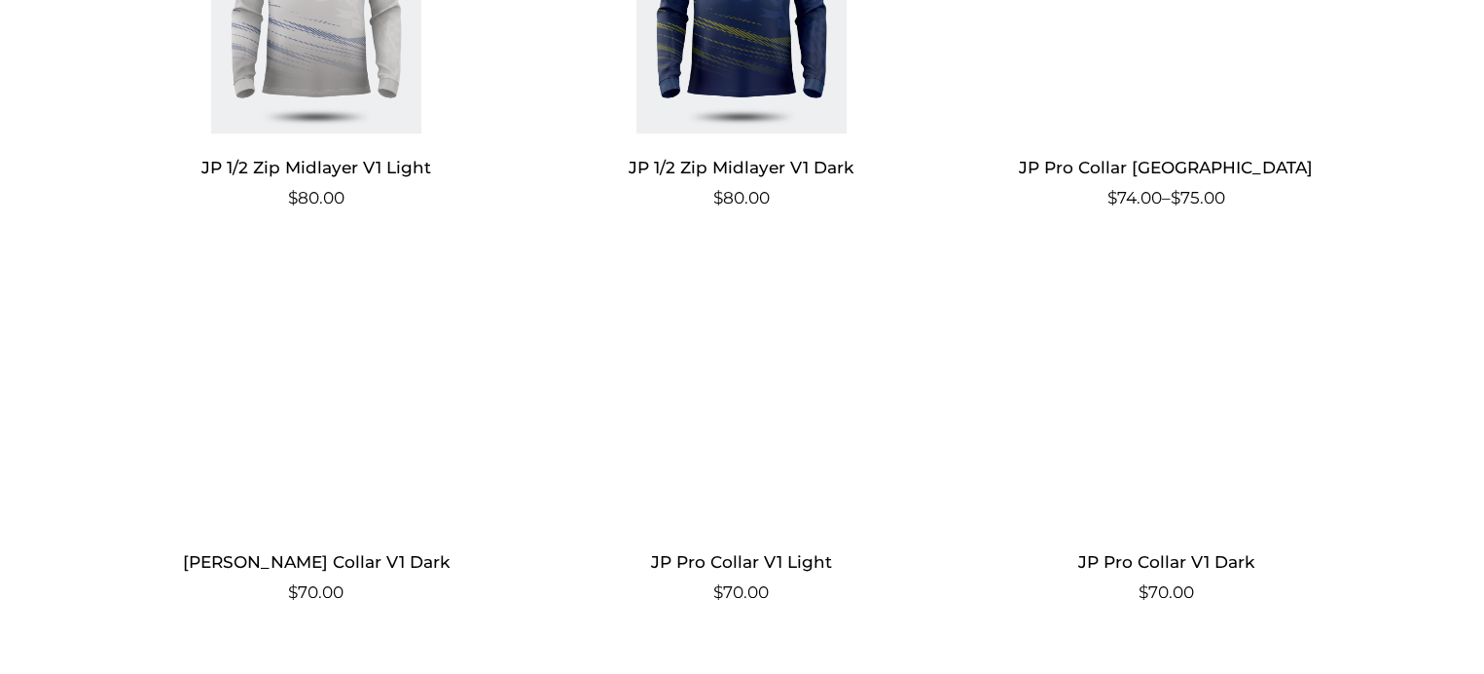
scroll to position [1481, 0]
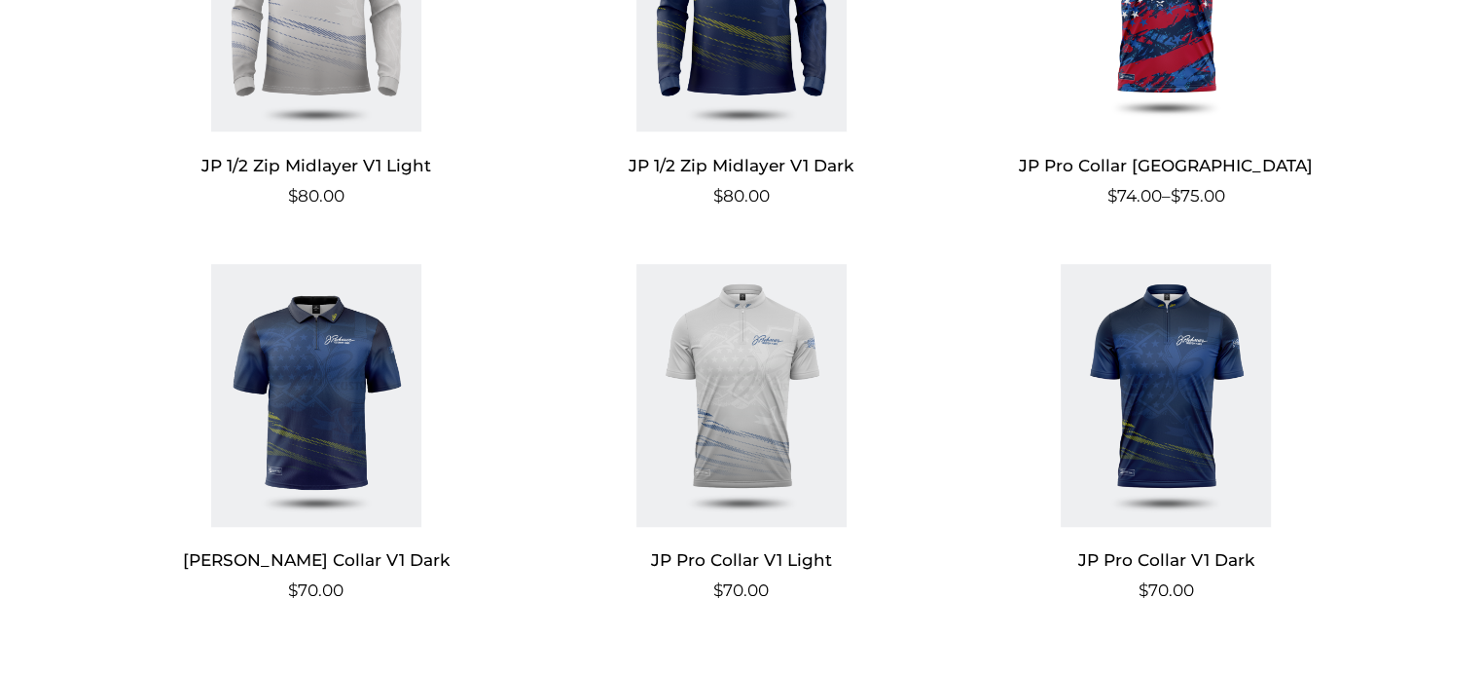
click at [1138, 365] on img at bounding box center [1166, 395] width 379 height 263
click at [319, 369] on img at bounding box center [316, 395] width 379 height 263
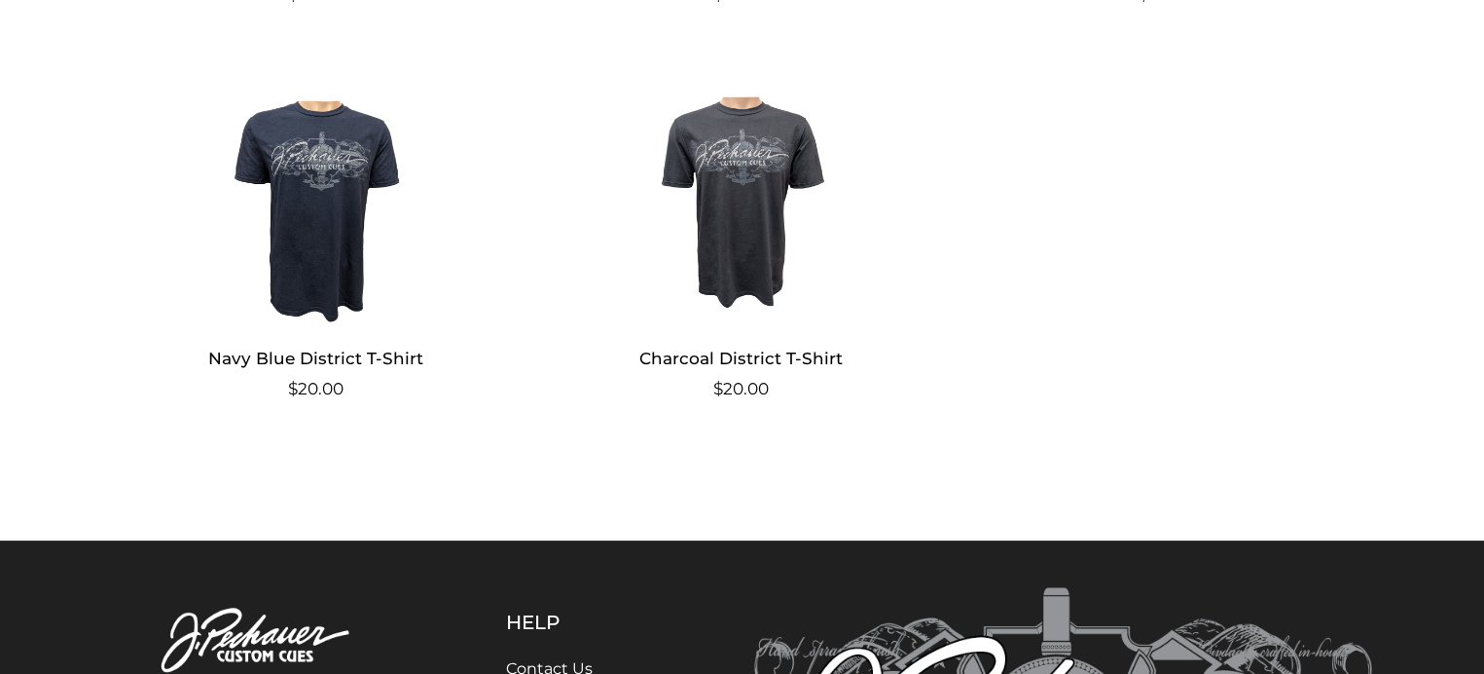
scroll to position [2078, 0]
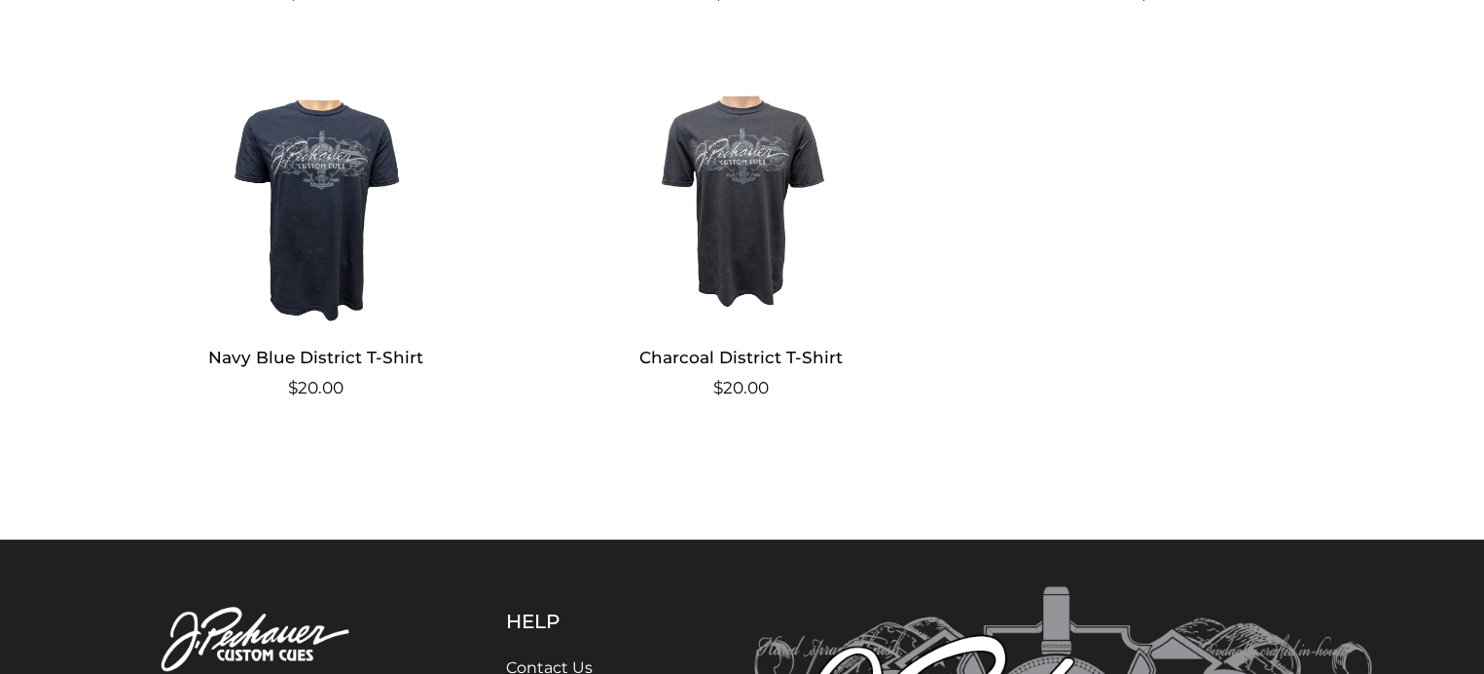
click at [737, 183] on img at bounding box center [741, 192] width 379 height 263
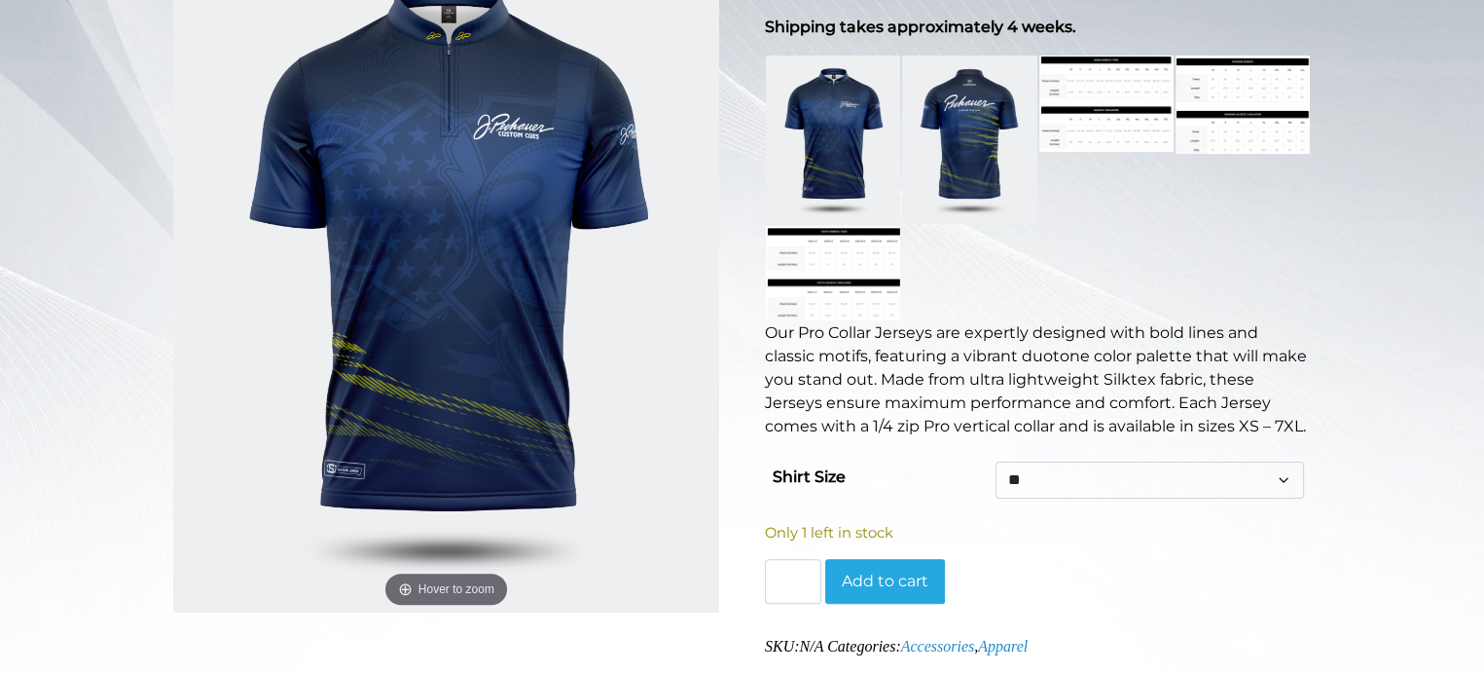
scroll to position [395, 0]
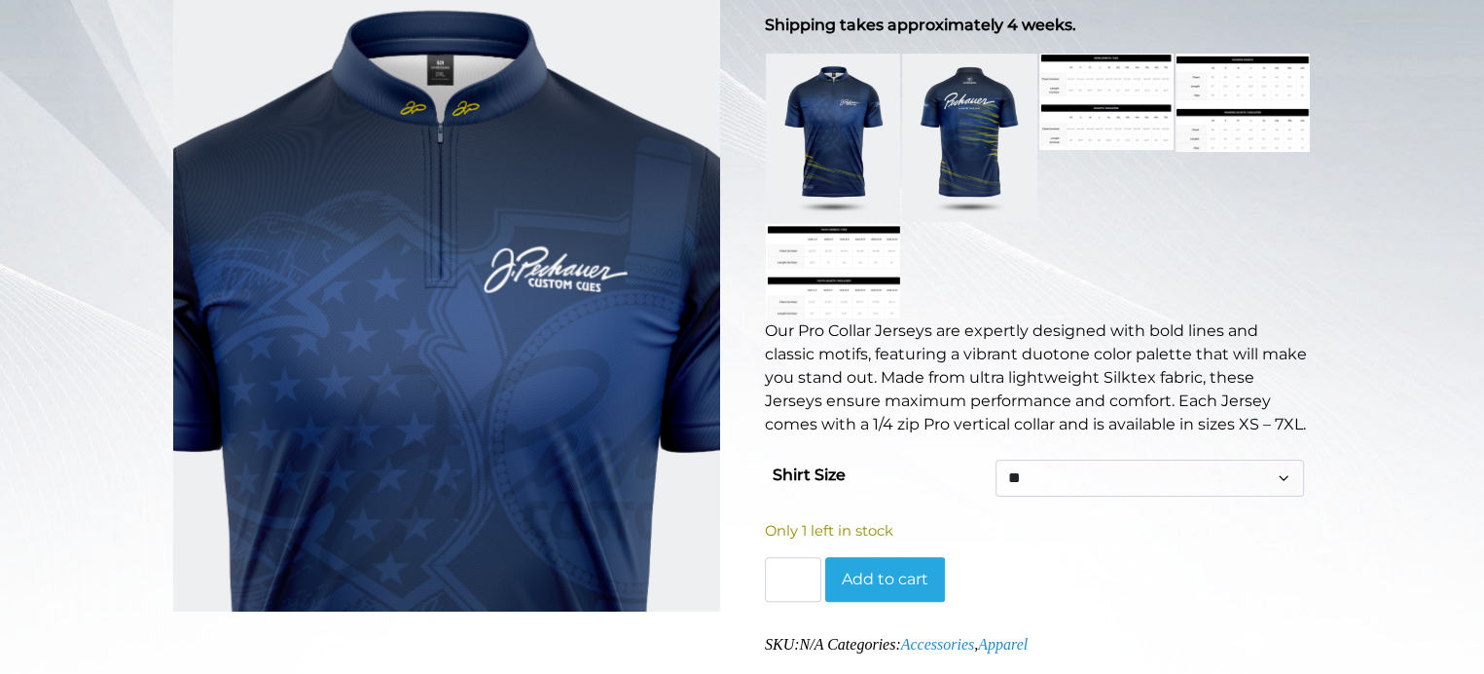
click at [453, 124] on img at bounding box center [446, 268] width 547 height 683
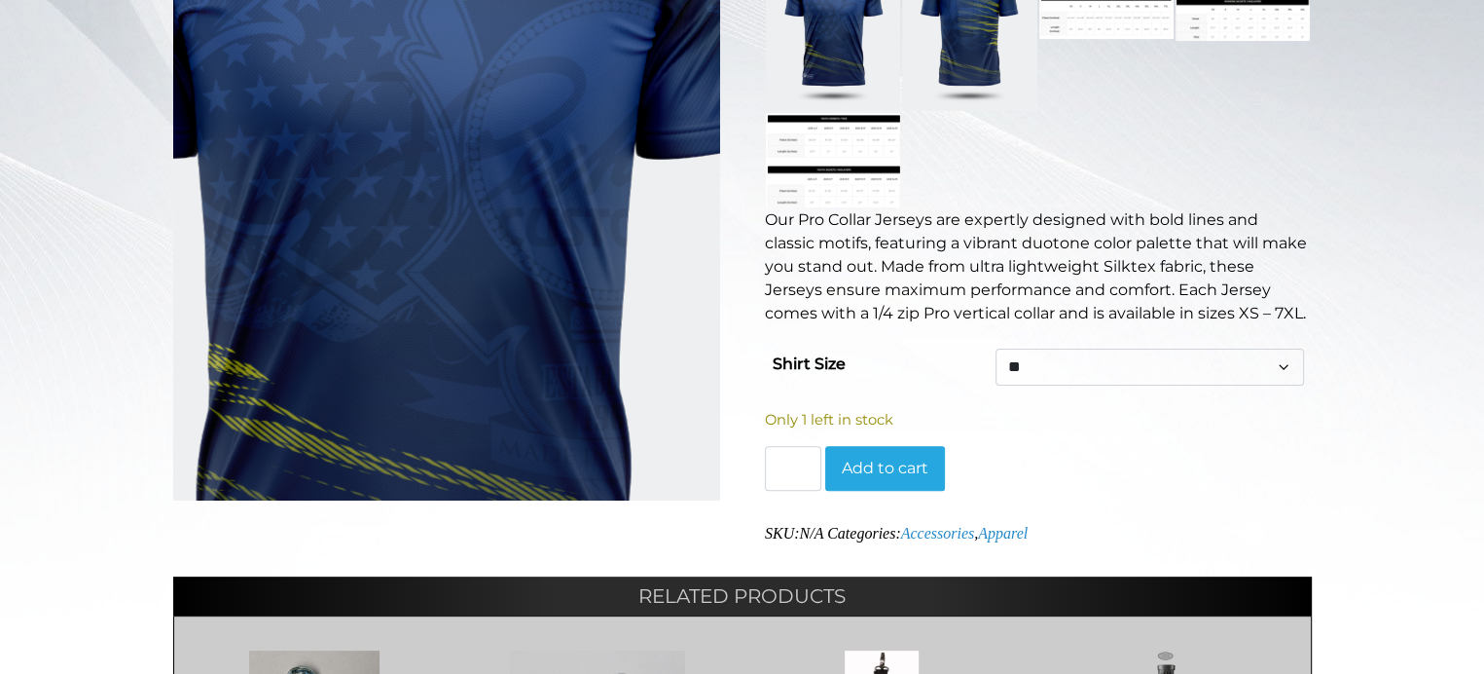
scroll to position [506, 0]
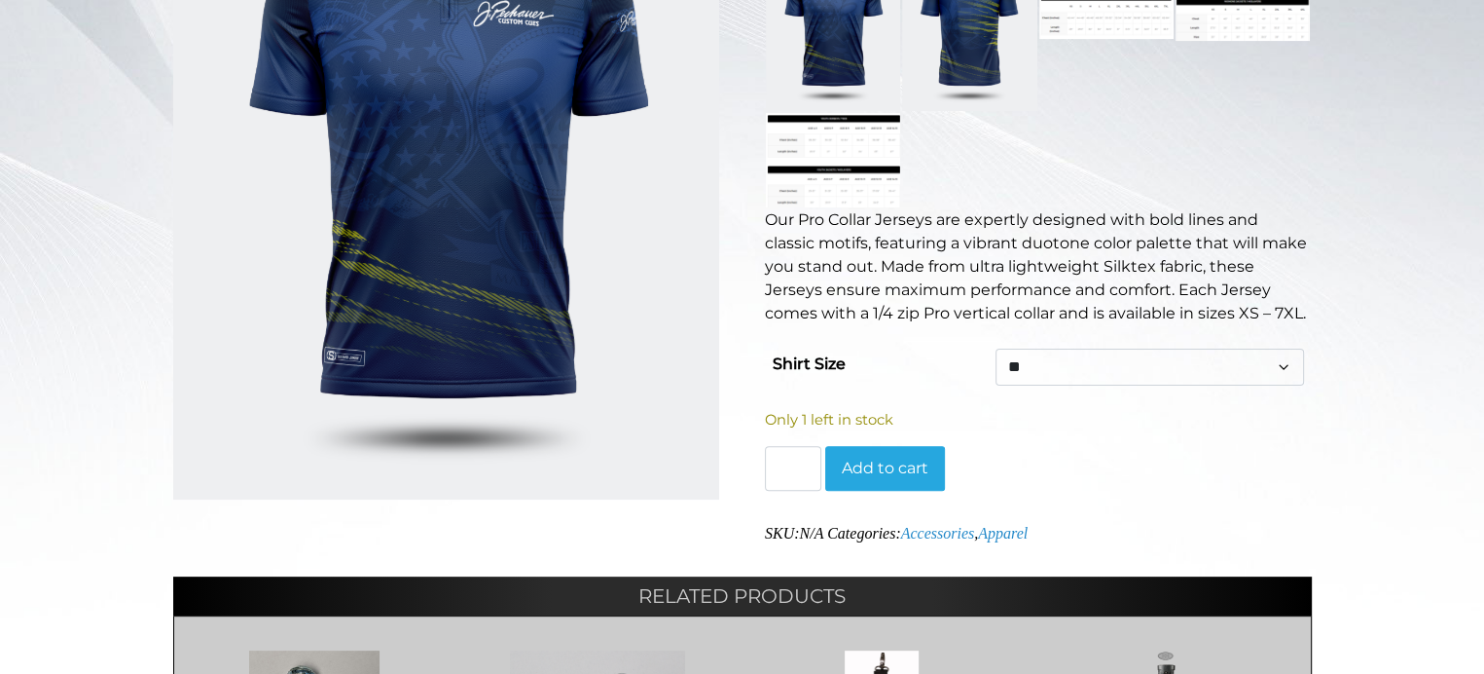
click at [1277, 369] on select "** ***** ****** ***** ** *** ***" at bounding box center [1150, 366] width 308 height 37
click at [996, 348] on select "** ***** ****** ***** ** *** ***" at bounding box center [1150, 366] width 308 height 37
select select "*****"
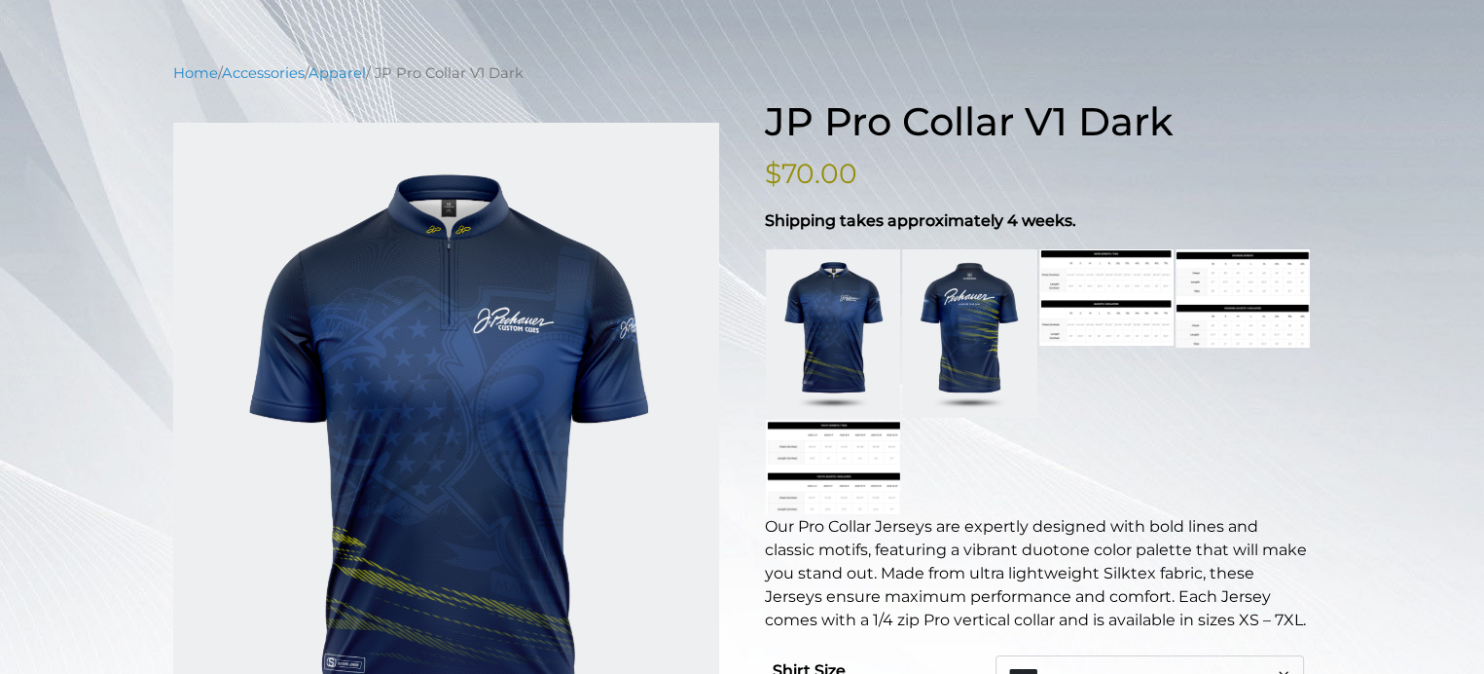
scroll to position [0, 0]
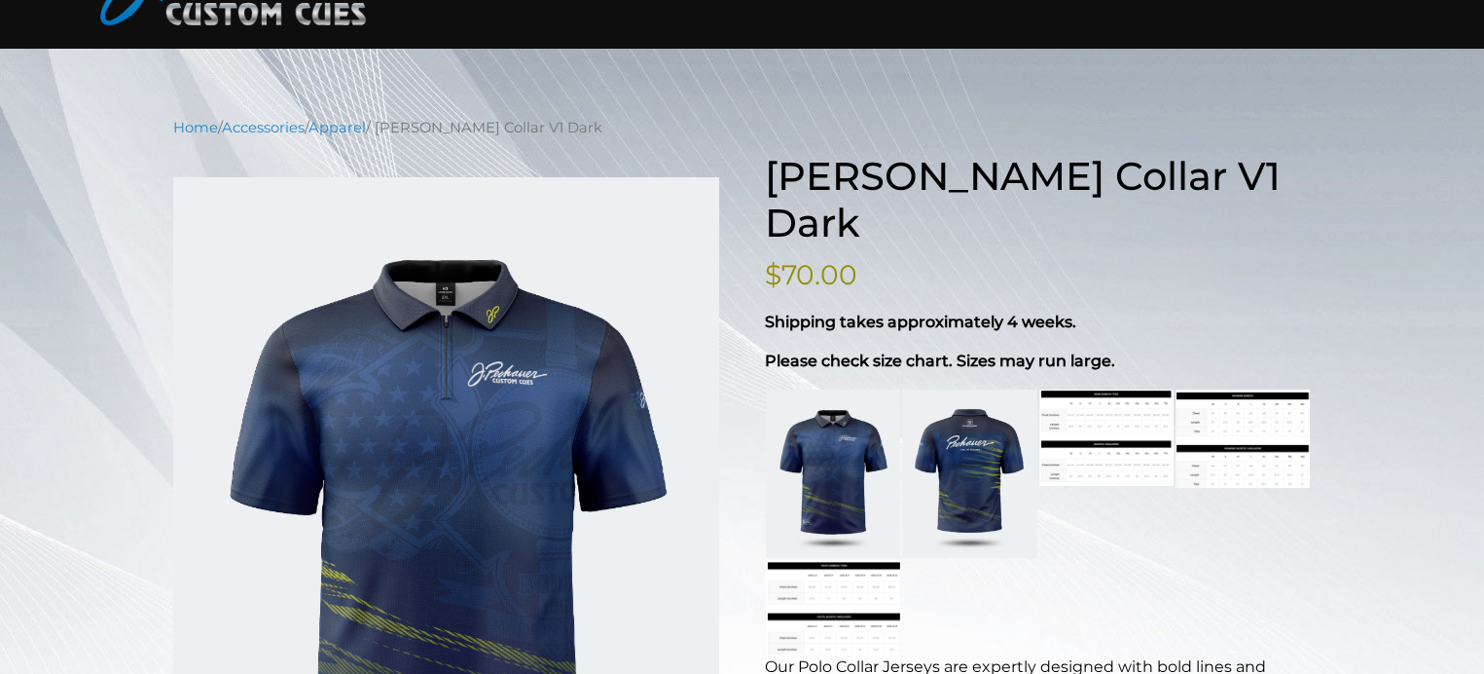
scroll to position [156, 0]
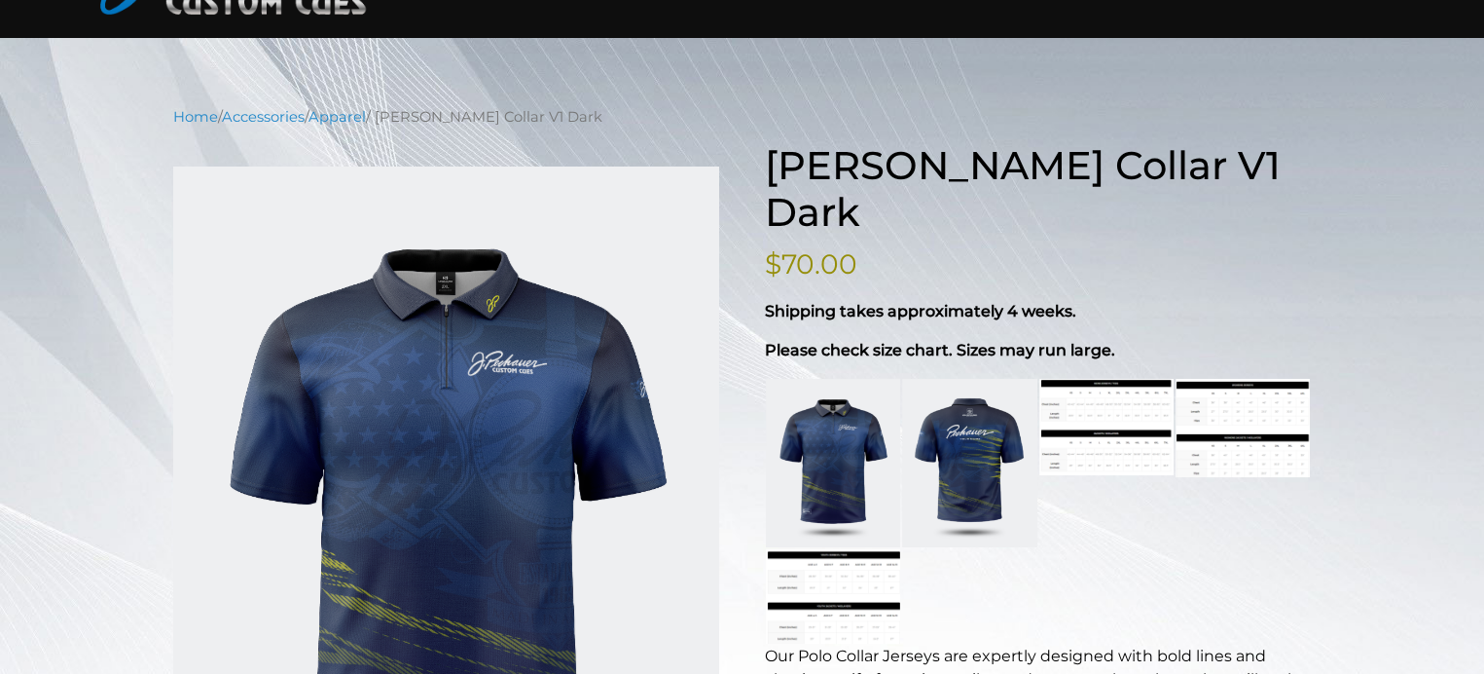
click at [843, 549] on link at bounding box center [833, 596] width 134 height 95
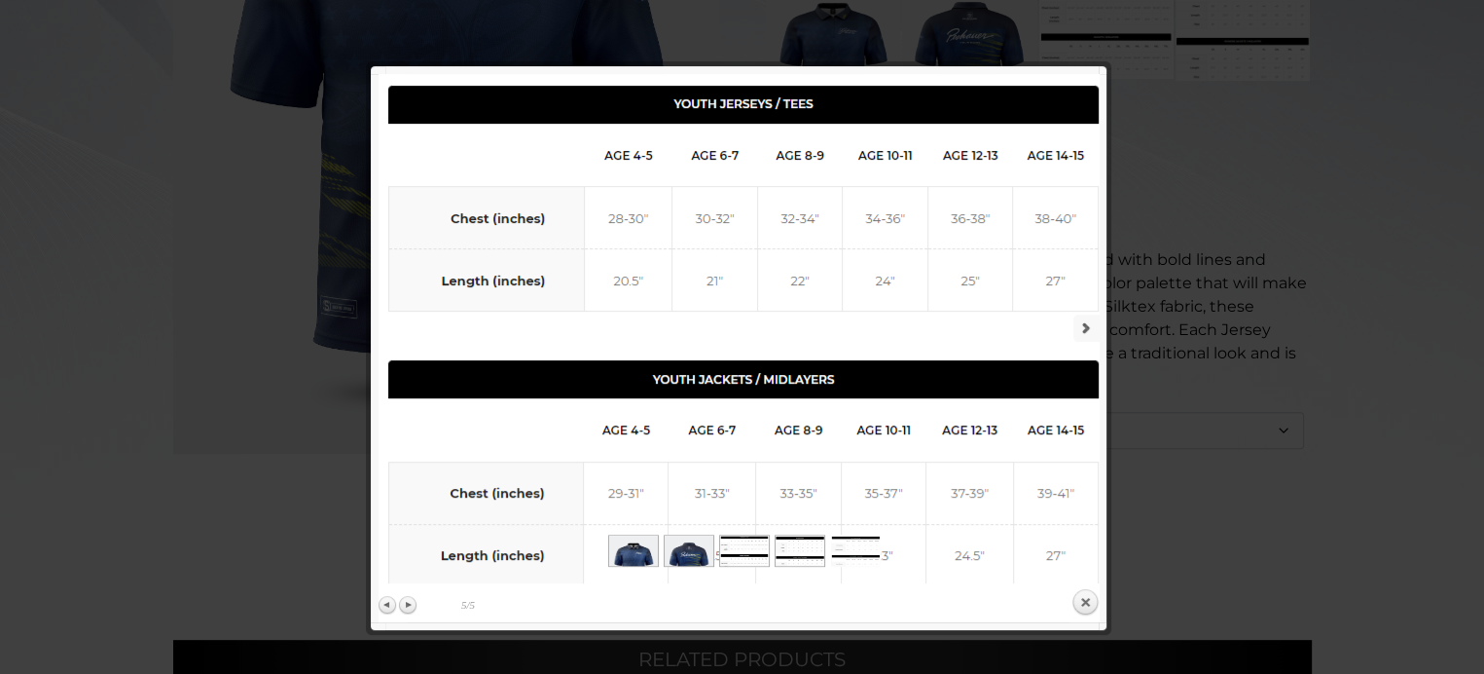
scroll to position [553, 0]
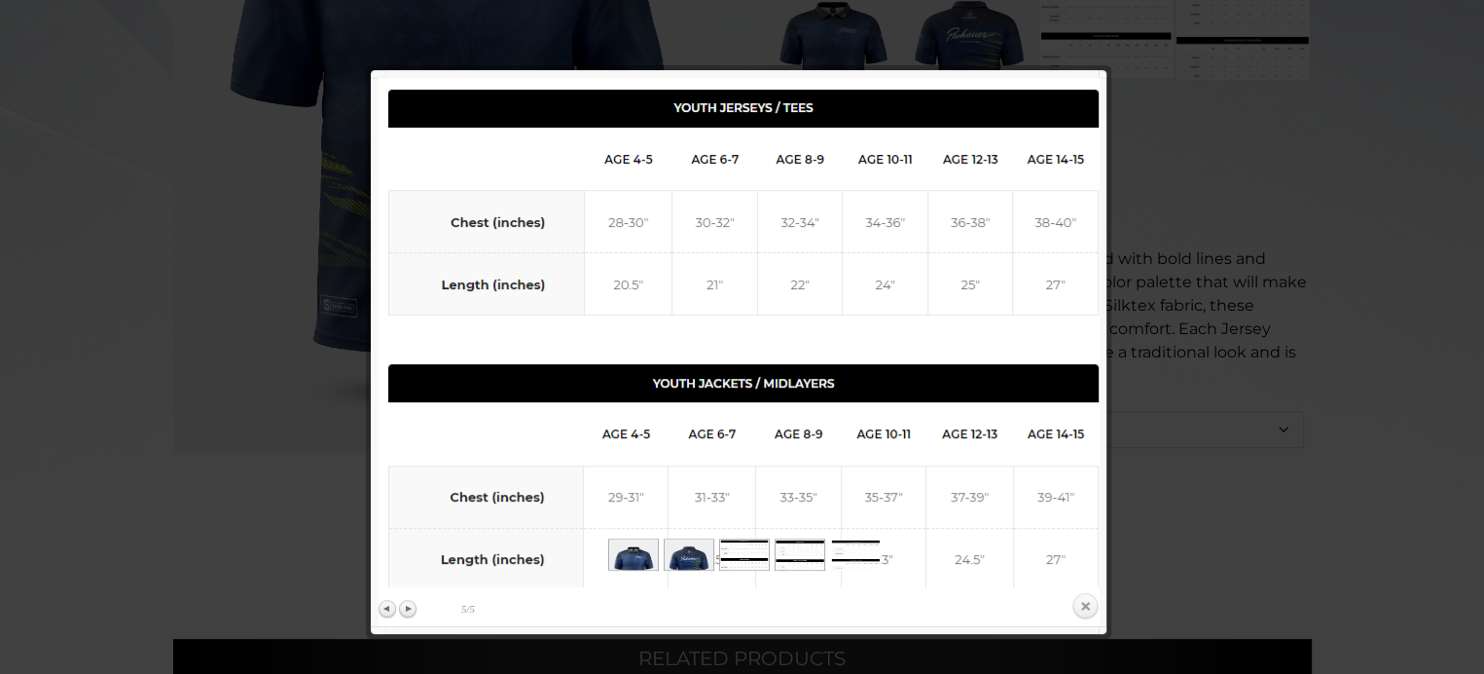
click at [1082, 602] on link "Close" at bounding box center [1085, 606] width 29 height 29
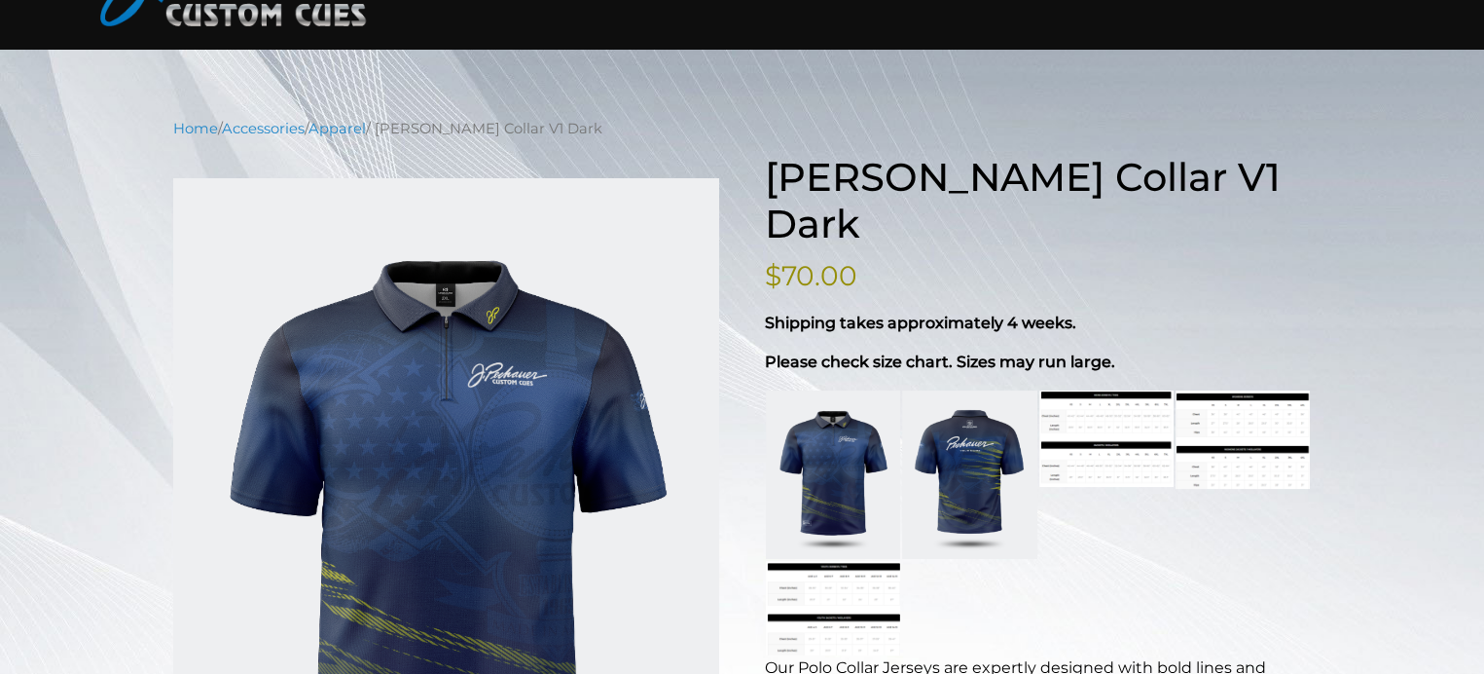
scroll to position [142, 0]
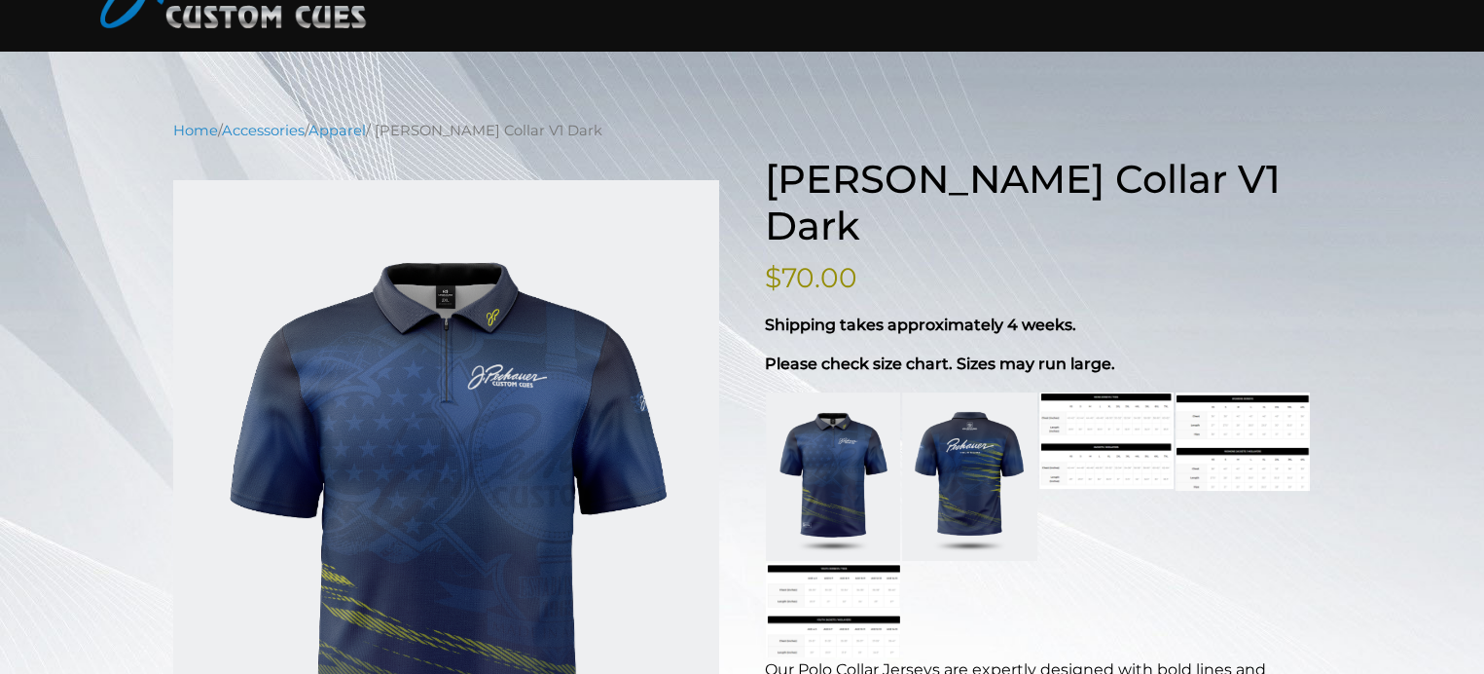
click at [1102, 399] on link at bounding box center [1106, 440] width 134 height 97
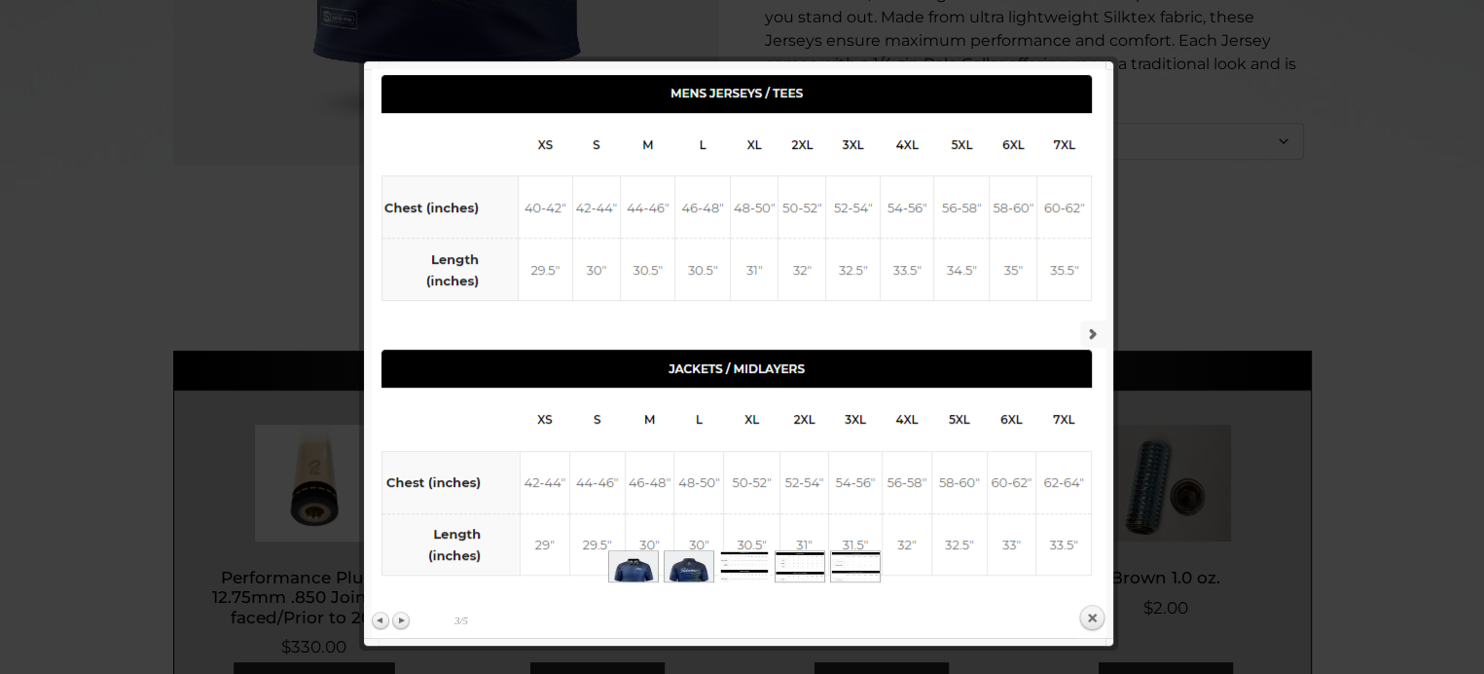
scroll to position [842, 0]
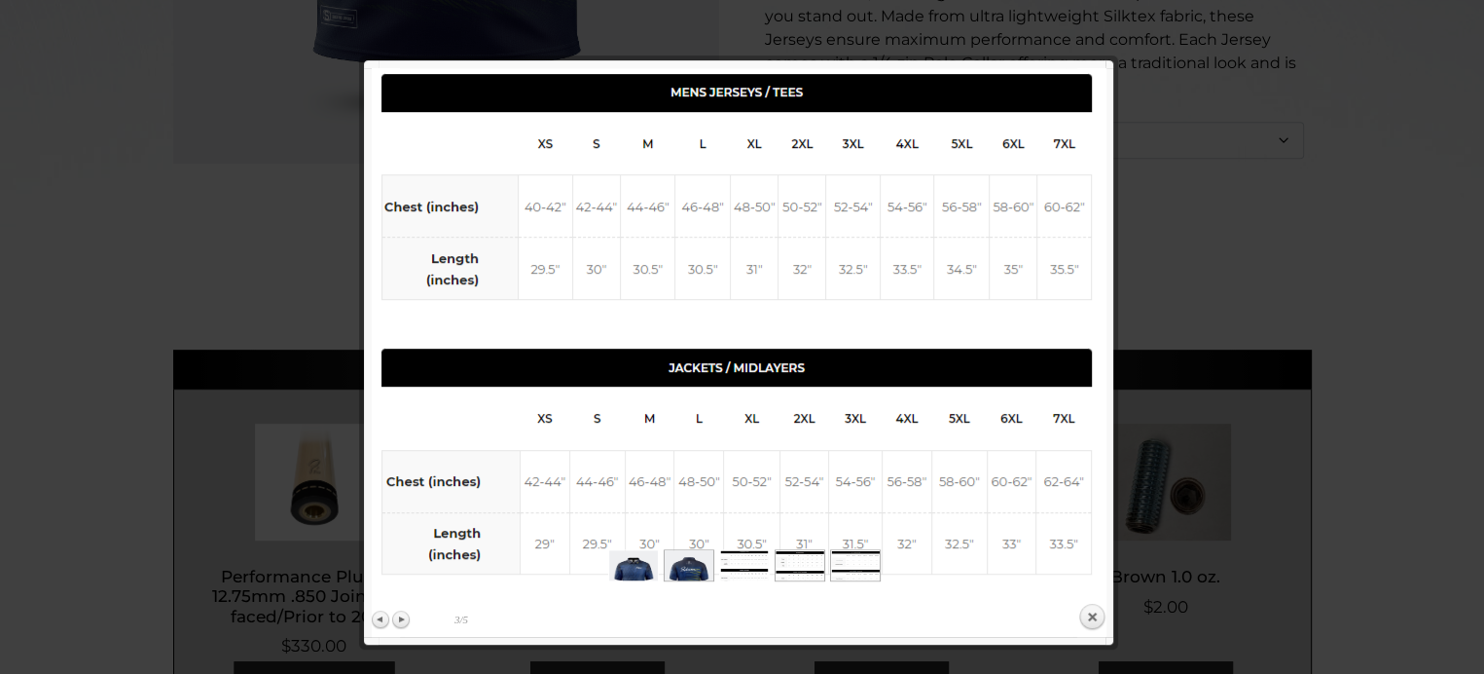
click at [638, 559] on img at bounding box center [633, 580] width 49 height 61
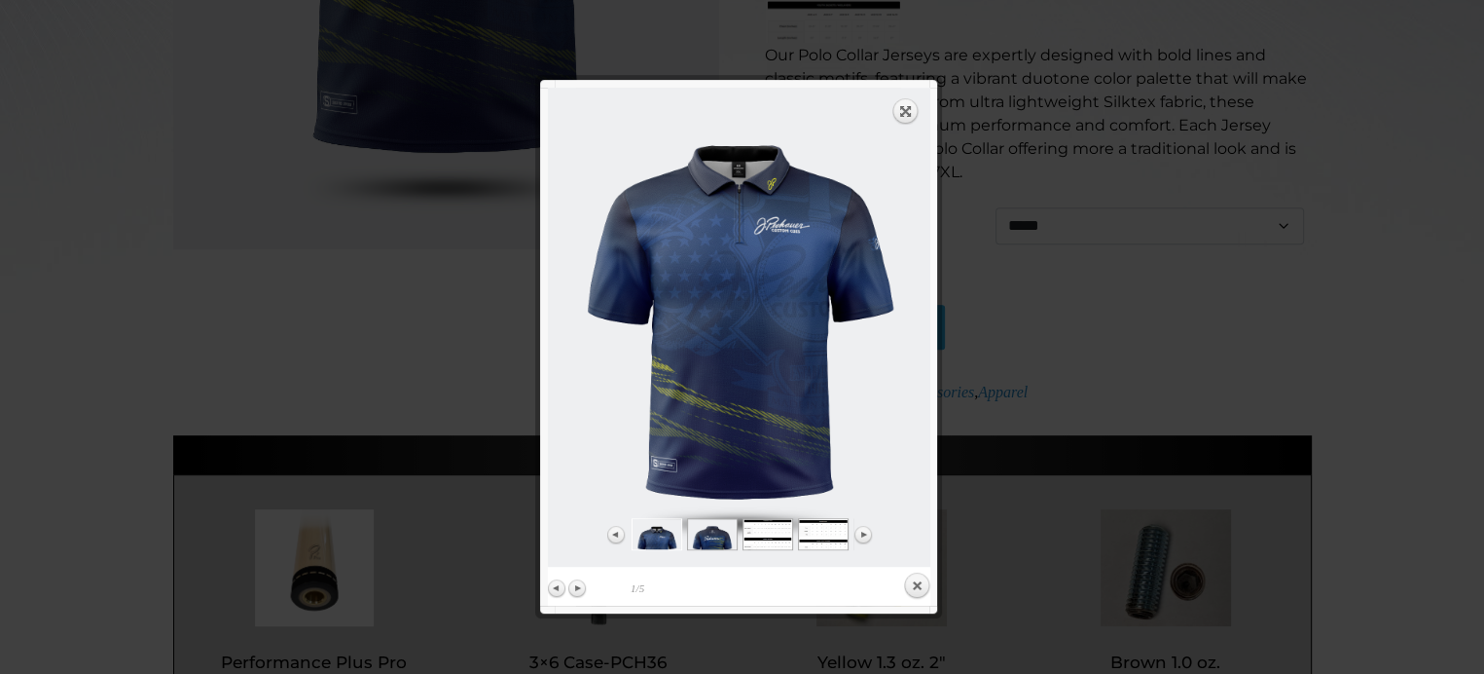
scroll to position [748, 0]
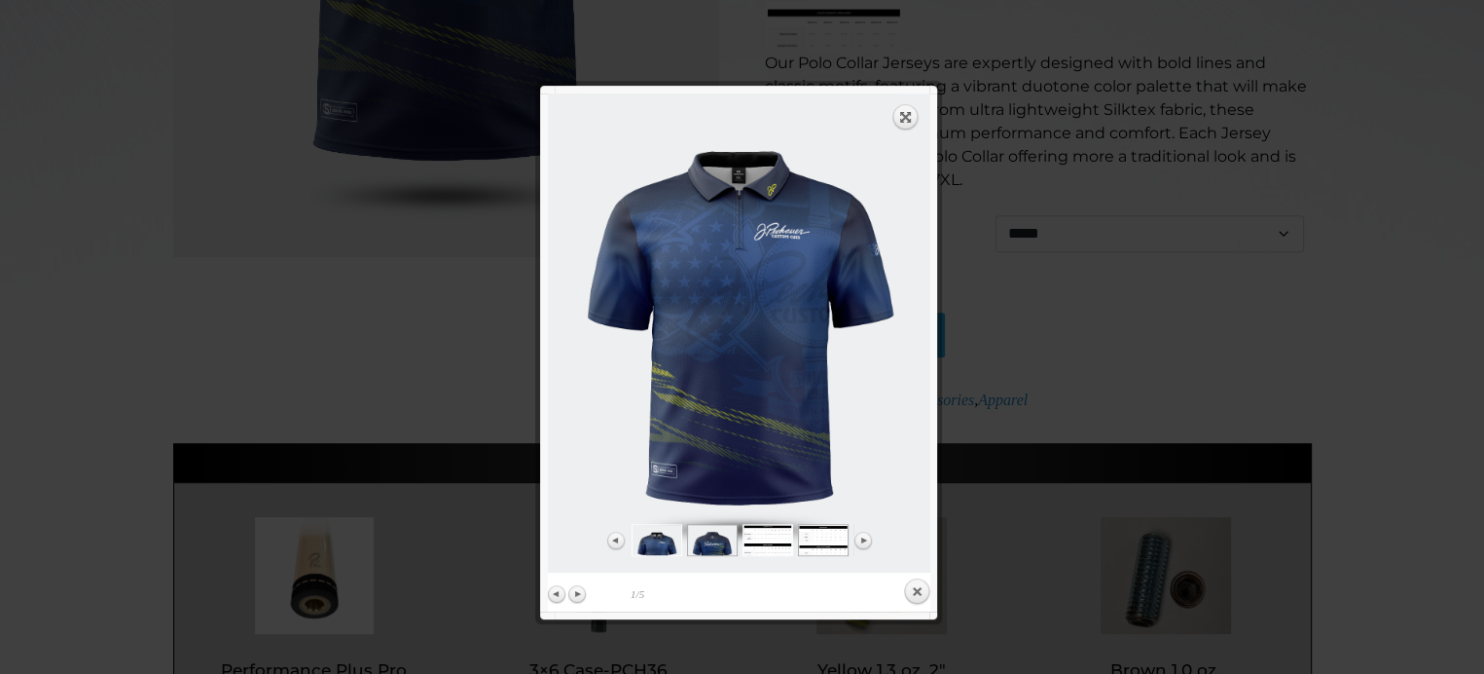
click at [760, 540] on img at bounding box center [768, 542] width 49 height 35
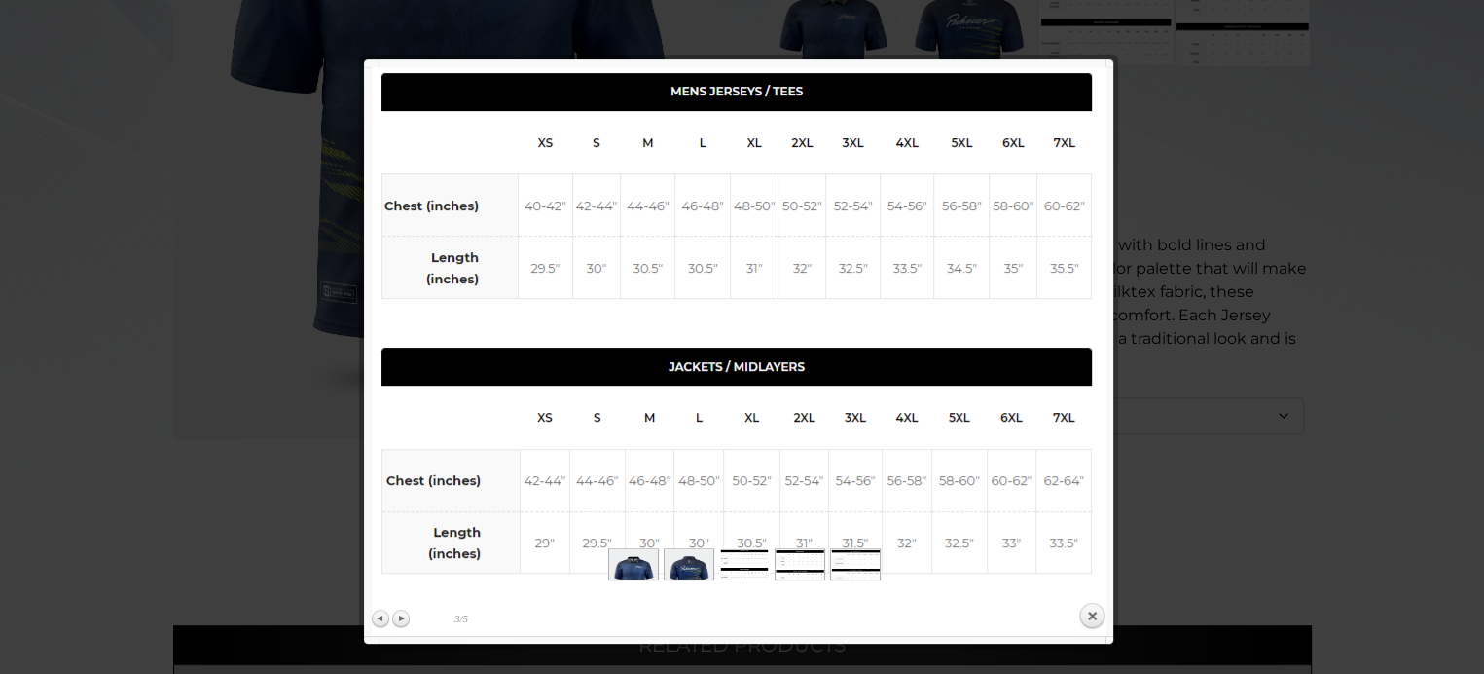
scroll to position [565, 0]
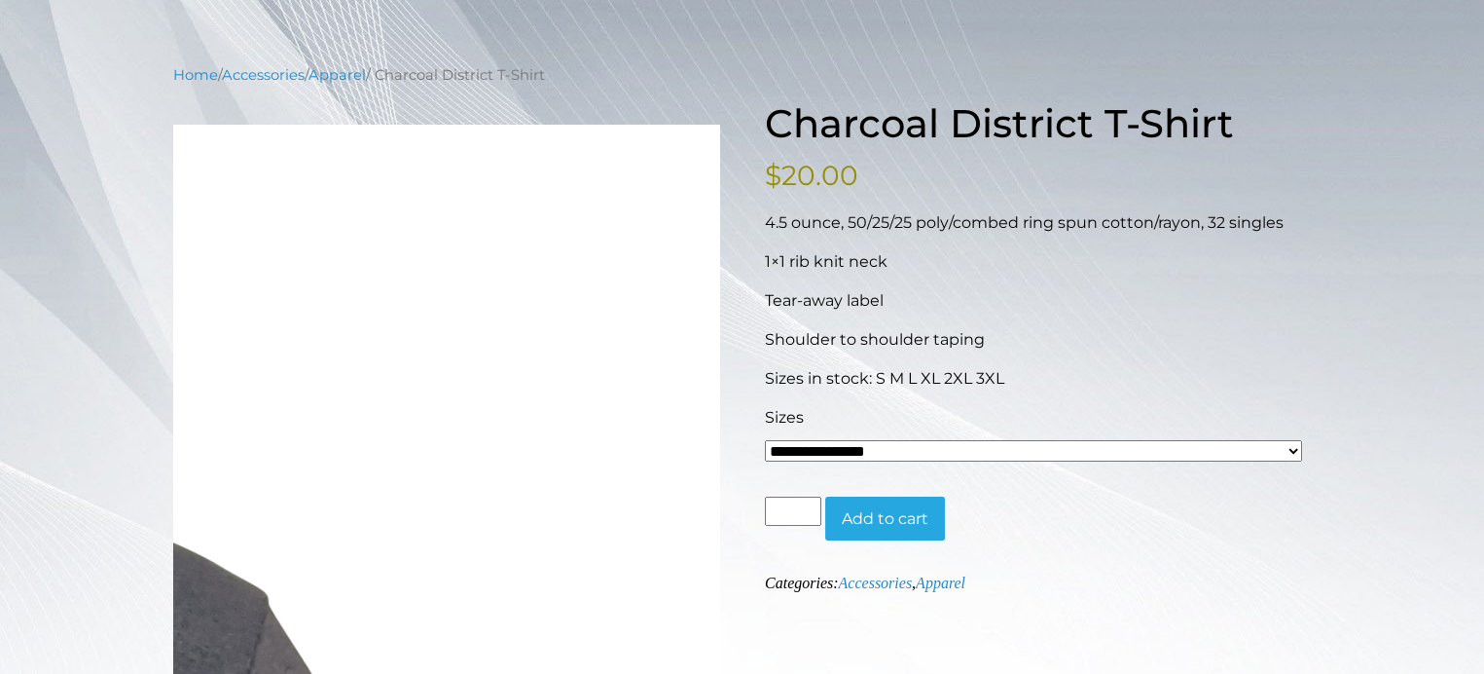
scroll to position [292, 0]
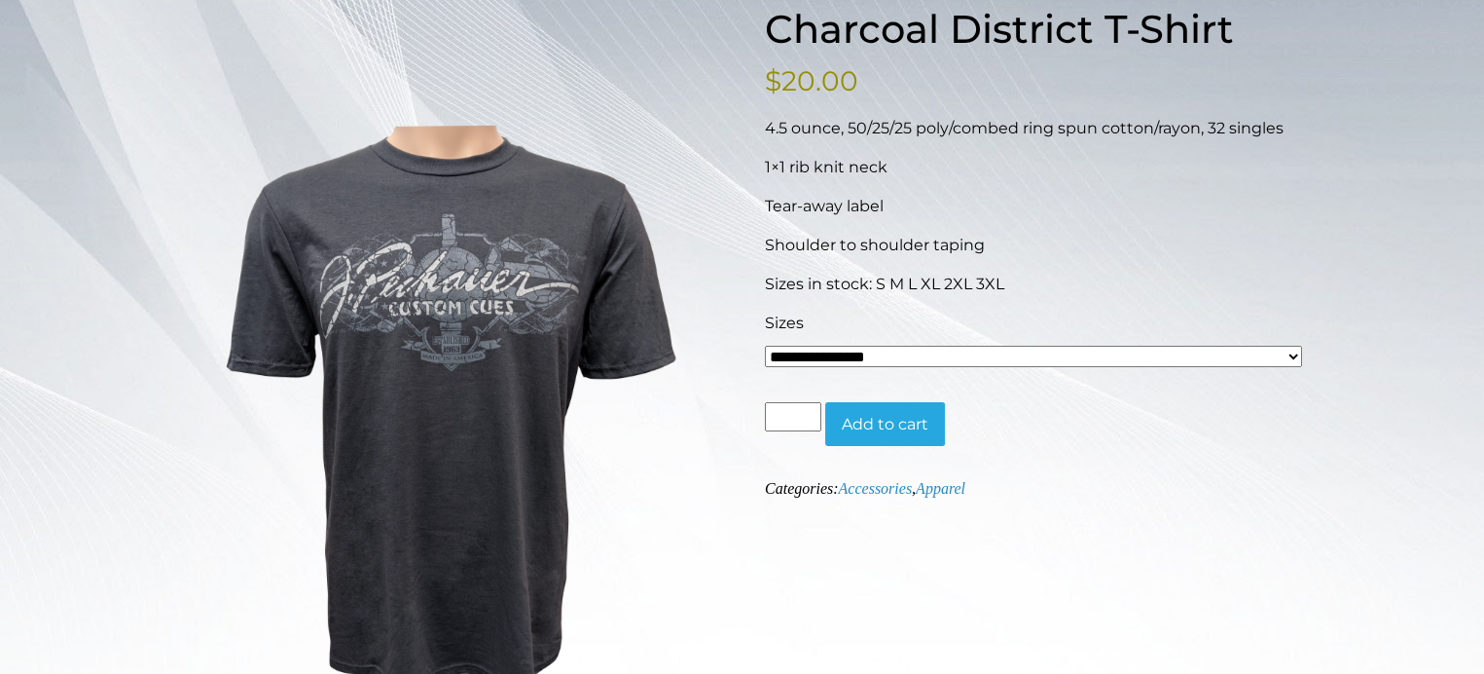
click at [951, 357] on select "**********" at bounding box center [1033, 356] width 537 height 21
select select "*****"
click at [765, 346] on select "**********" at bounding box center [1033, 356] width 537 height 21
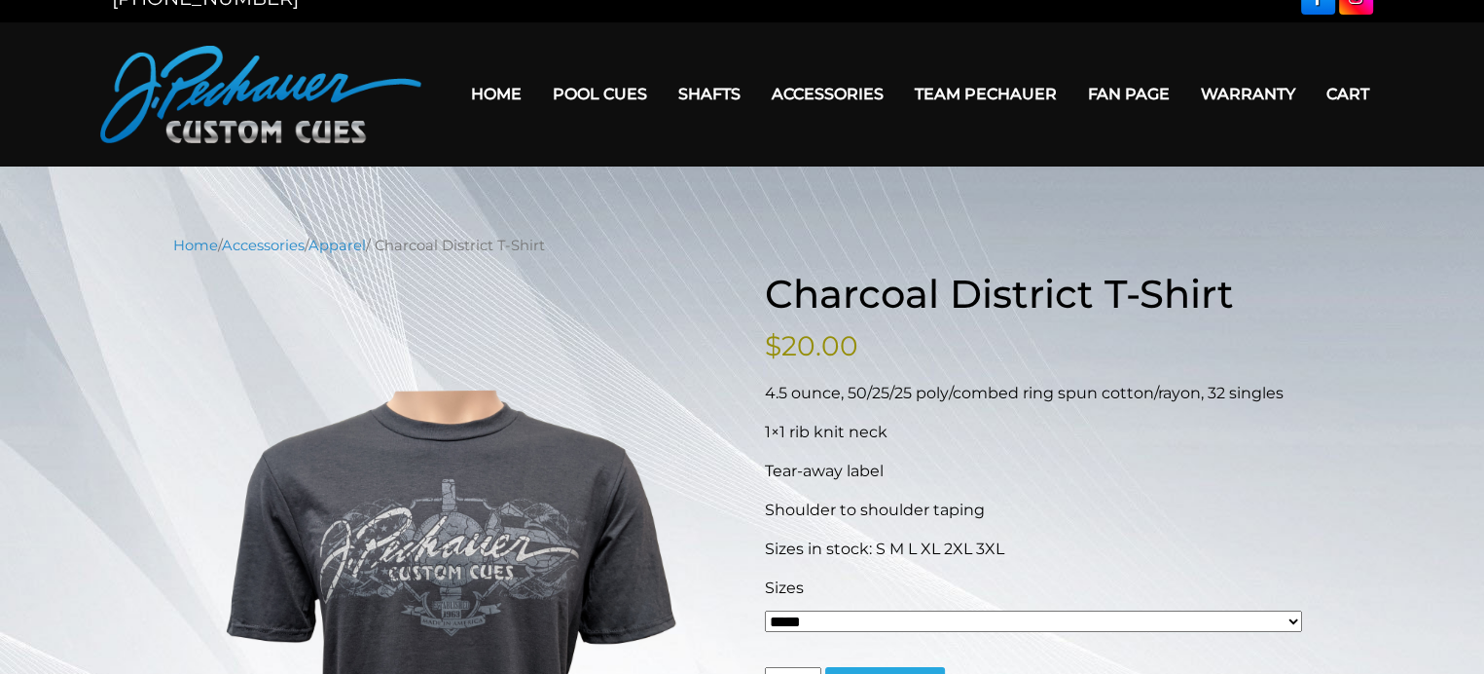
scroll to position [0, 0]
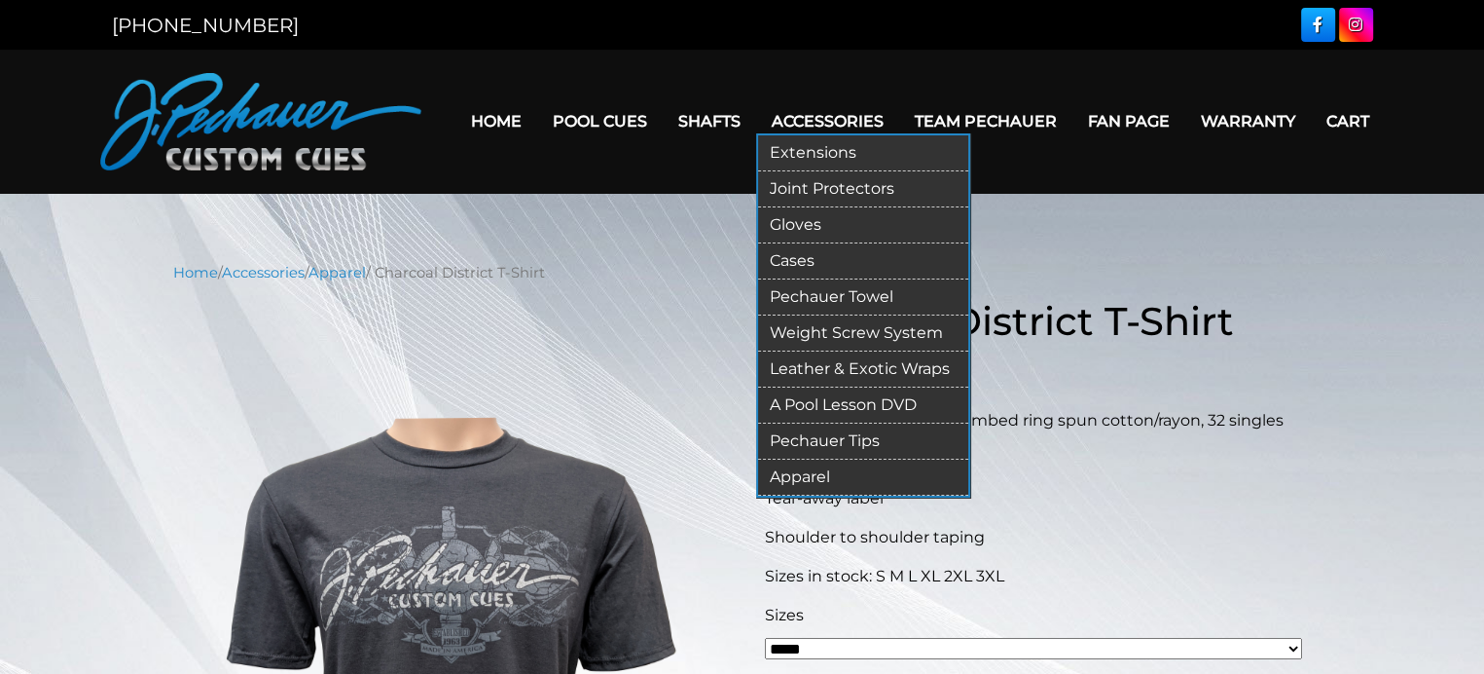
click at [820, 440] on link "Pechauer Tips" at bounding box center [863, 441] width 210 height 36
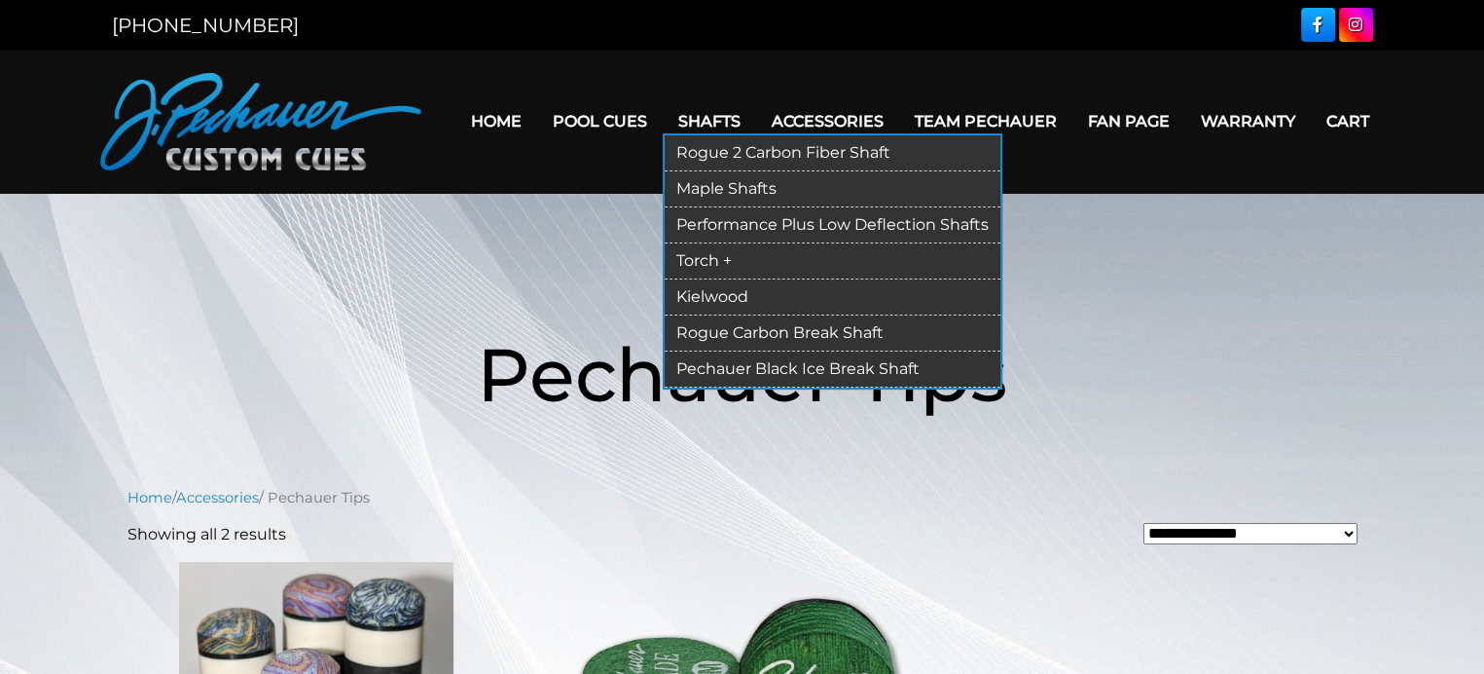
click at [823, 369] on link "Pechauer Black Ice Break Shaft" at bounding box center [833, 369] width 336 height 36
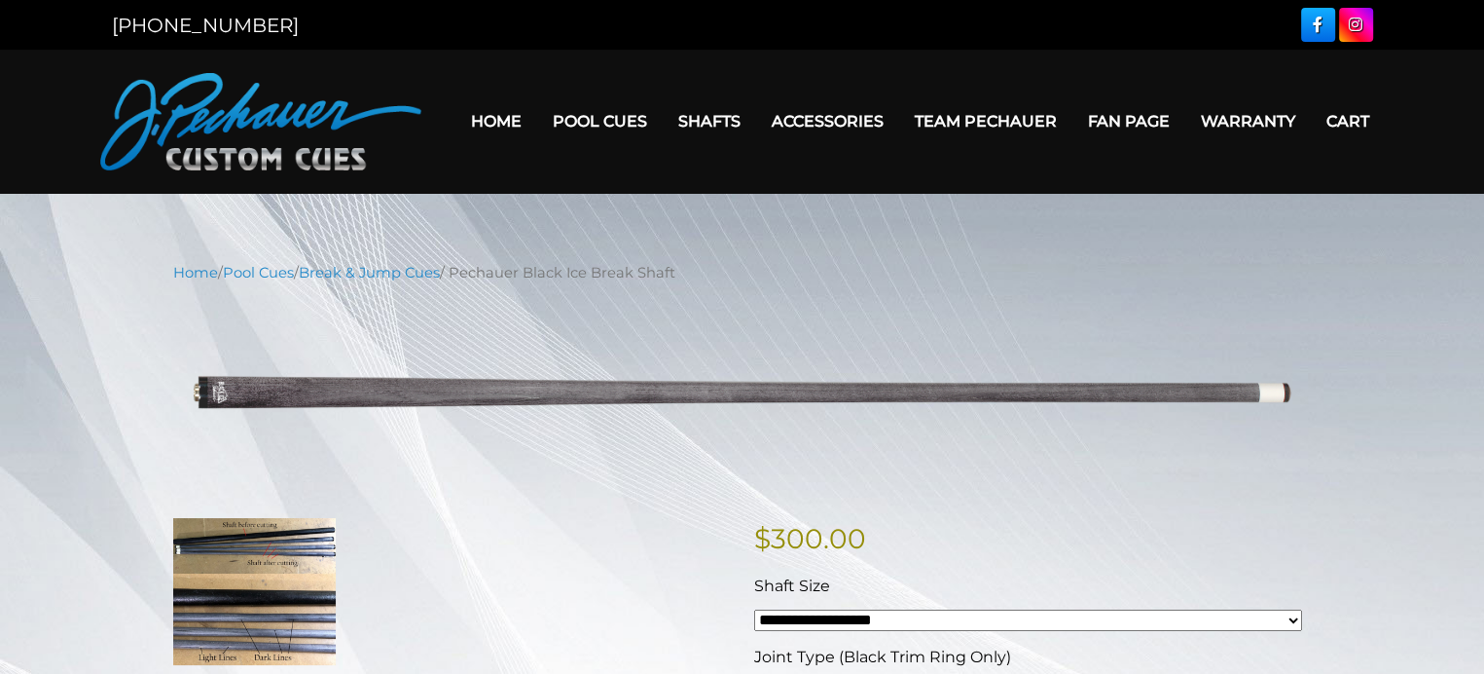
click at [1135, 126] on link "Fan Page" at bounding box center [1129, 121] width 113 height 50
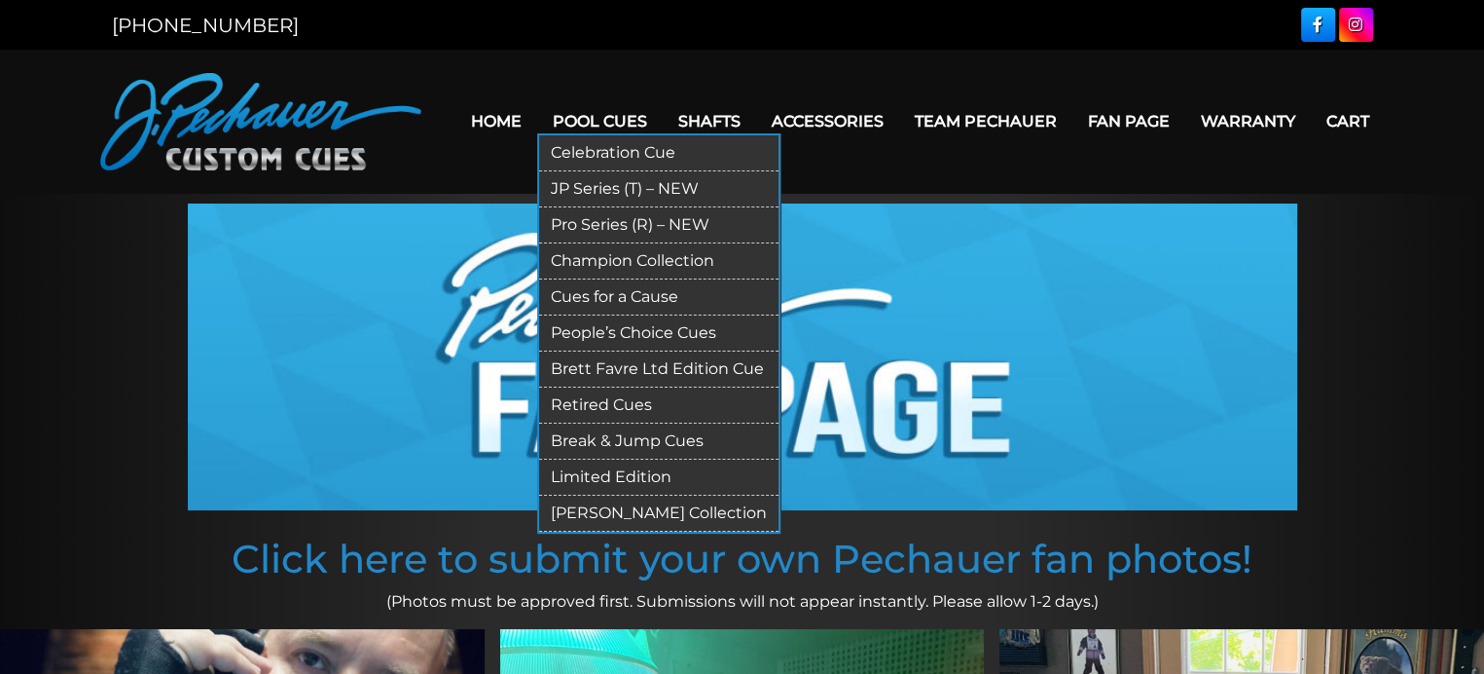
click at [617, 401] on link "Retired Cues" at bounding box center [658, 405] width 239 height 36
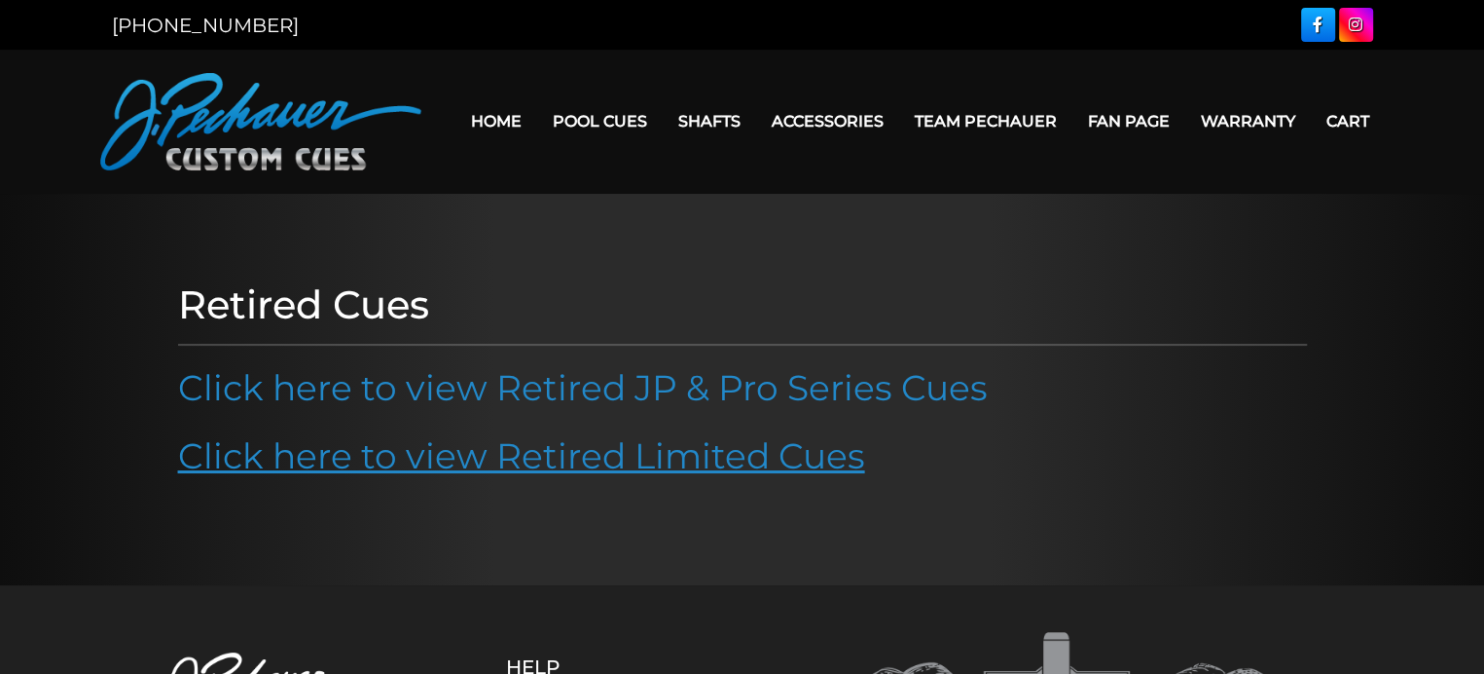
click at [670, 461] on link "Click here to view Retired Limited Cues" at bounding box center [521, 455] width 687 height 43
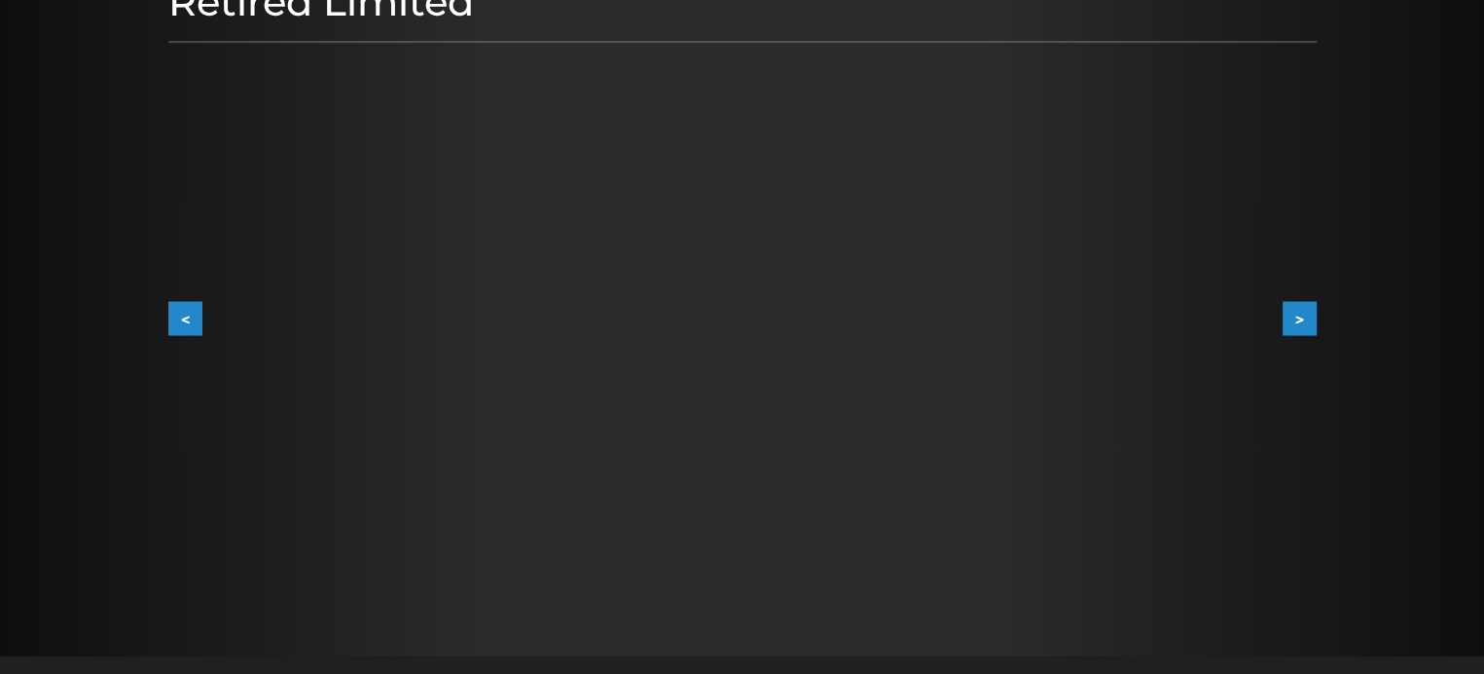
scroll to position [299, 0]
